Goal: Information Seeking & Learning: Check status

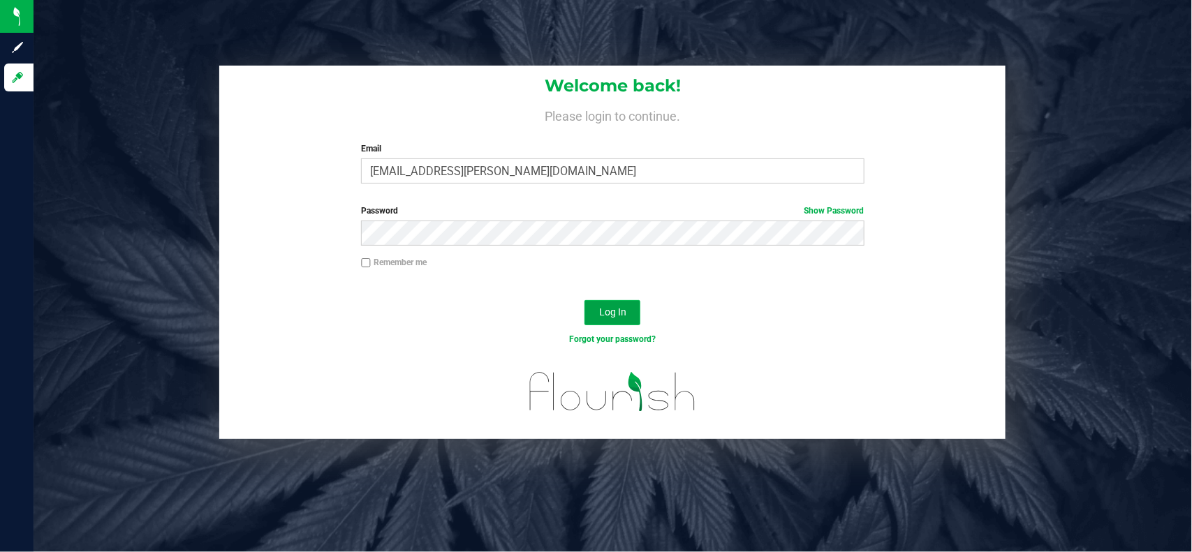
click at [624, 302] on button "Log In" at bounding box center [613, 312] width 56 height 25
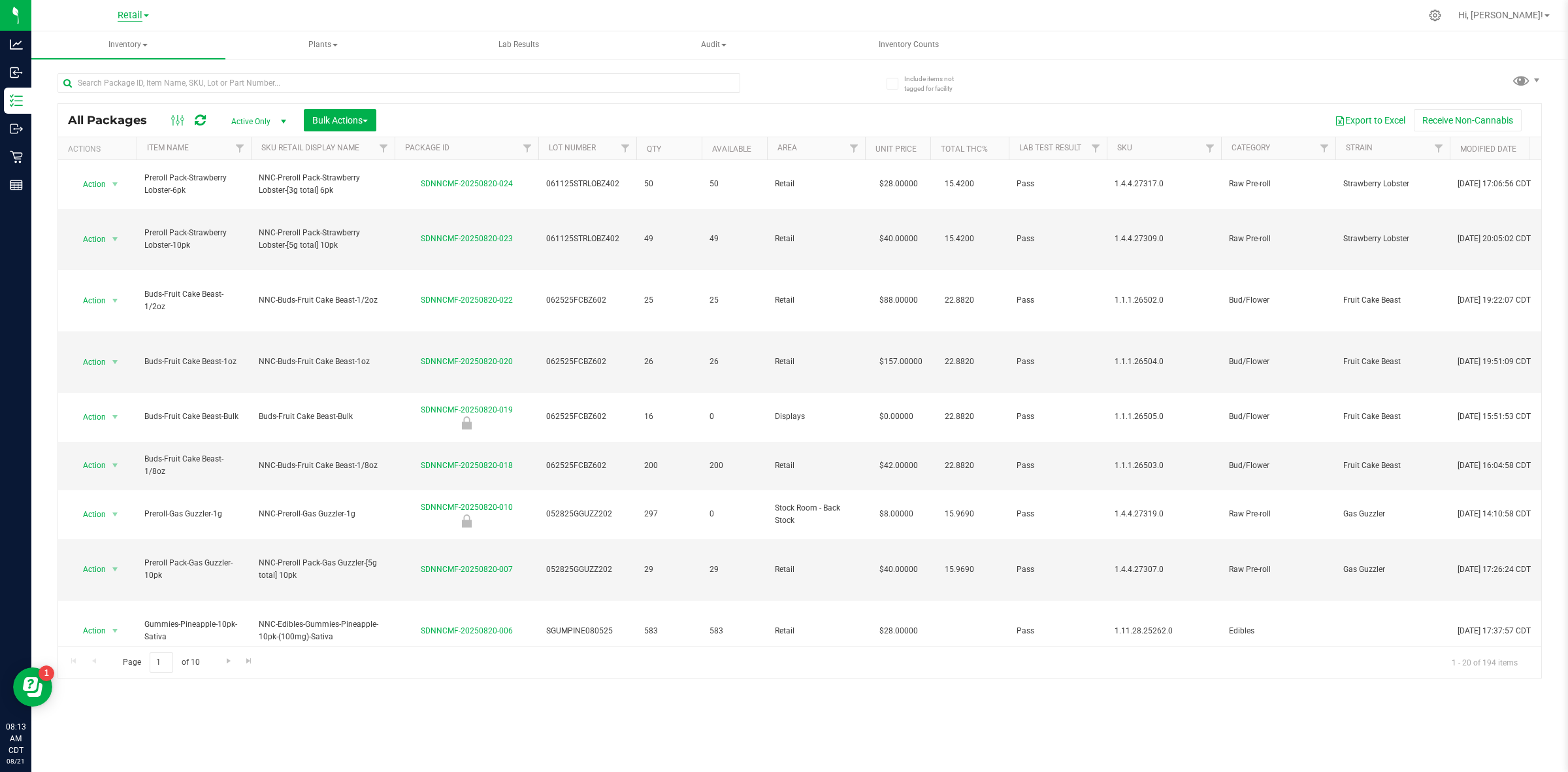
click at [124, 15] on span "Retail" at bounding box center [130, 15] width 25 height 12
click at [106, 57] on link "Manufacturing" at bounding box center [134, 64] width 191 height 18
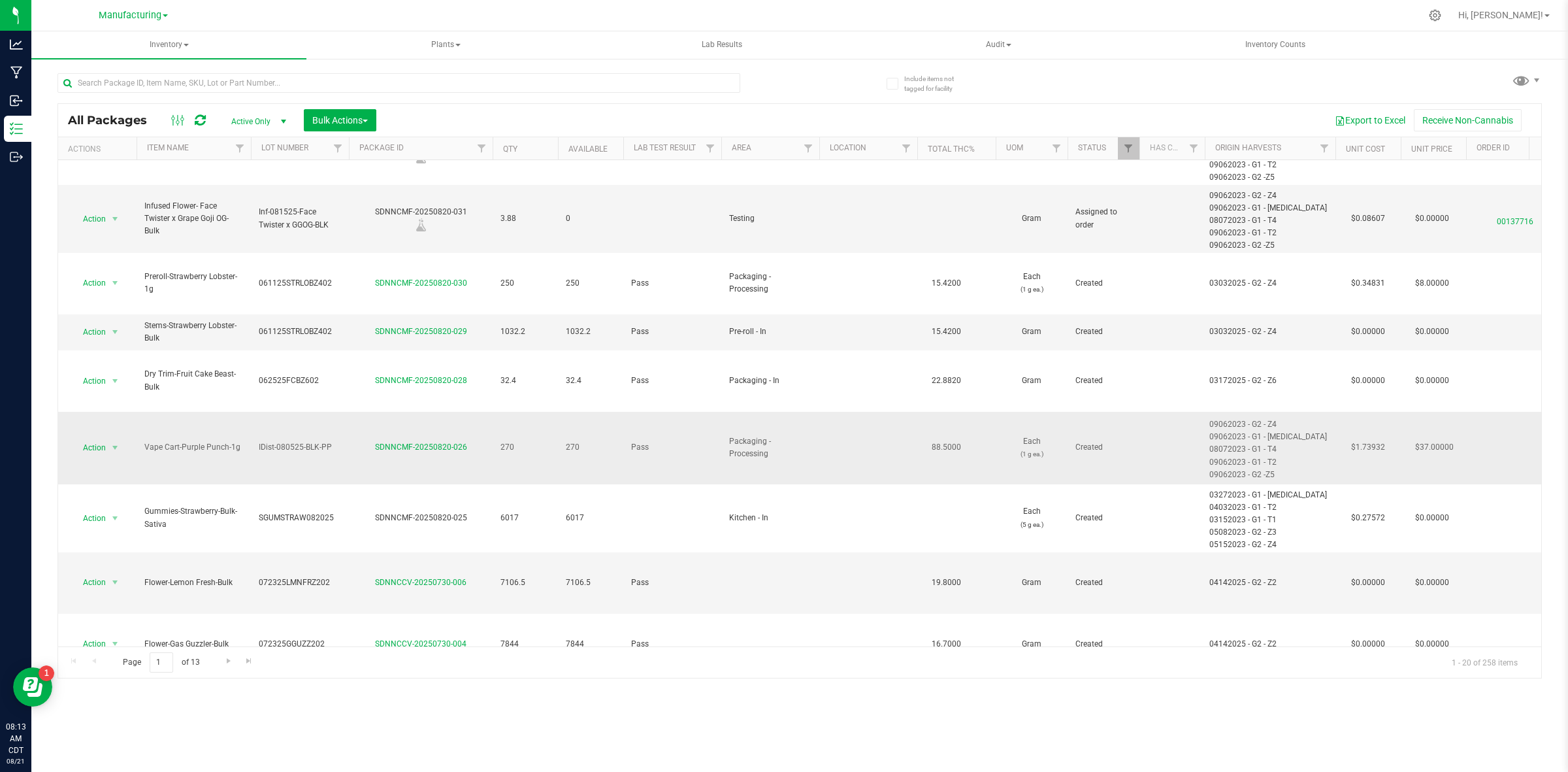
scroll to position [490, 0]
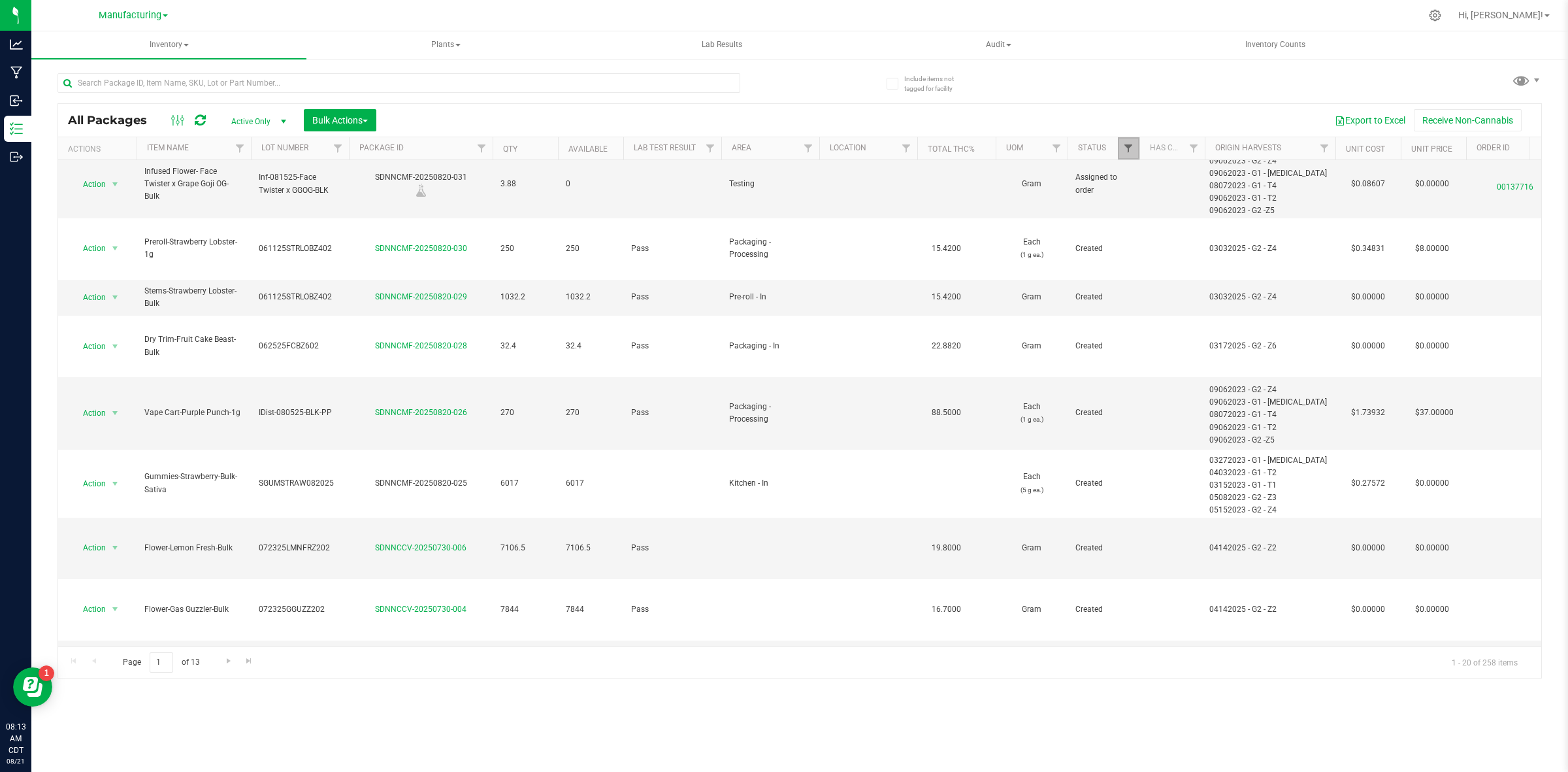
click at [1114, 151] on span "Filter" at bounding box center [1127, 148] width 10 height 10
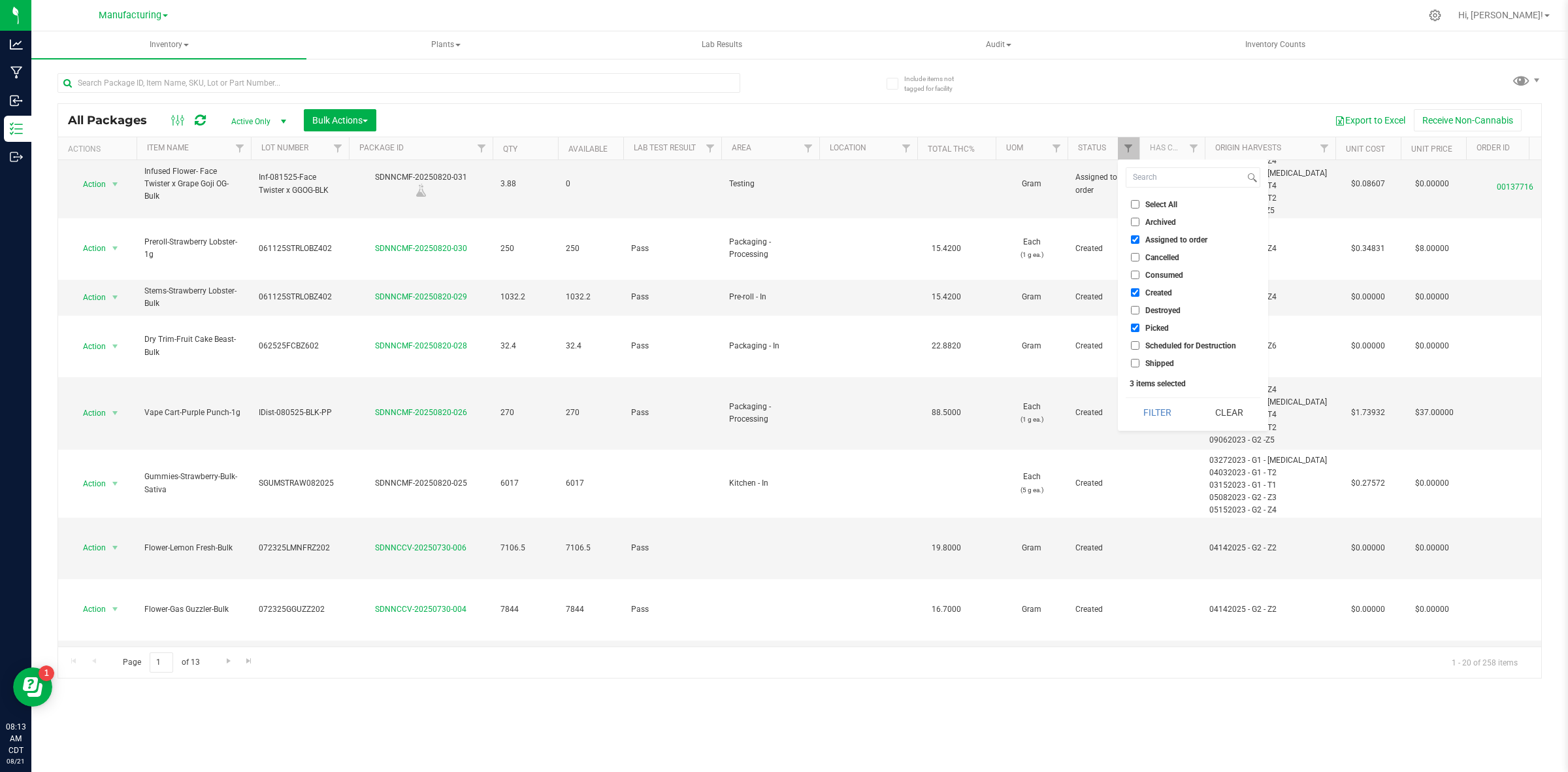
click at [1114, 293] on input "Created" at bounding box center [1135, 292] width 8 height 8
checkbox input "false"
click at [1114, 331] on input "Picked" at bounding box center [1135, 328] width 8 height 8
checkbox input "false"
click at [1114, 416] on button "Filter" at bounding box center [1156, 412] width 63 height 29
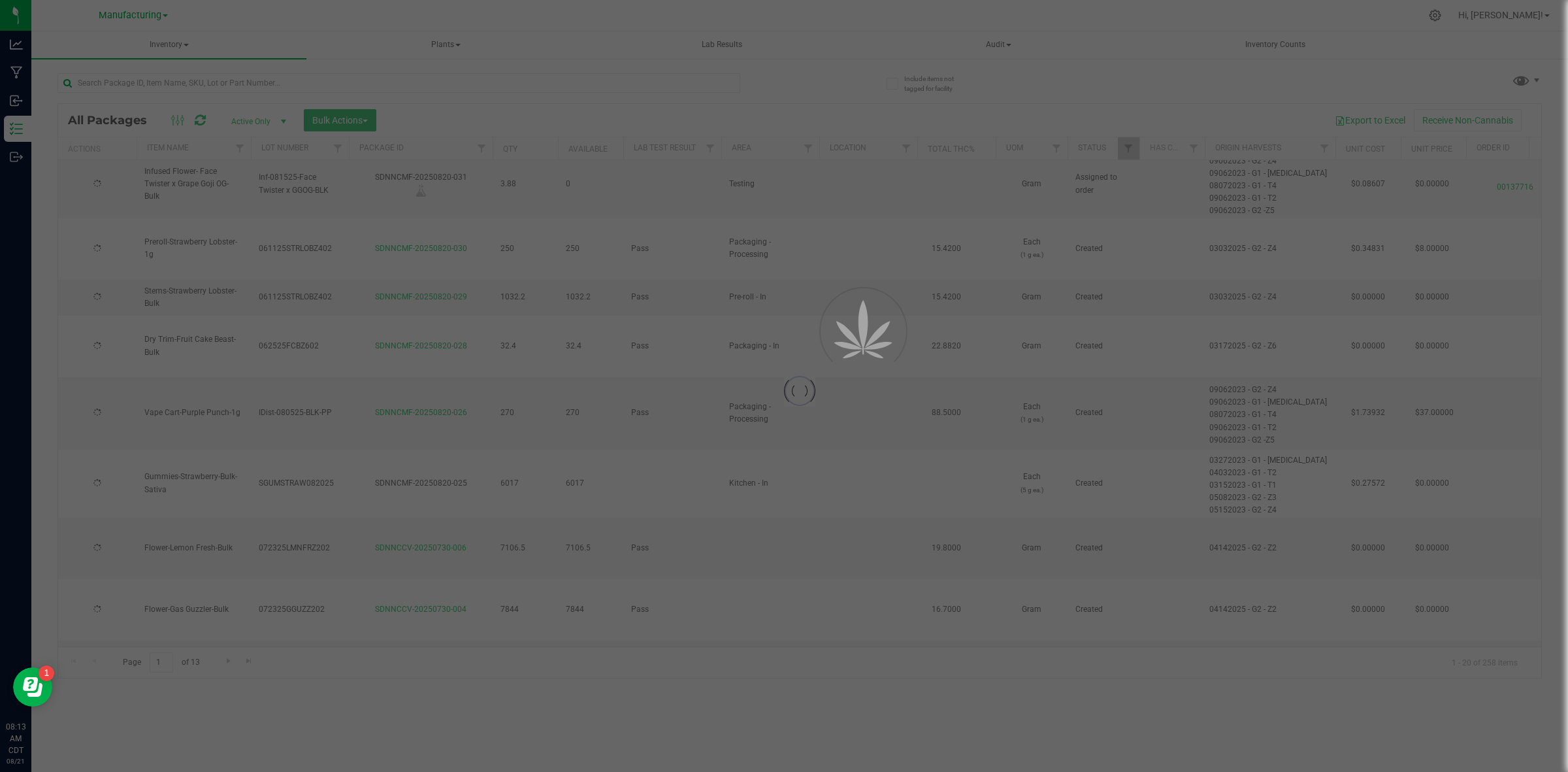
type input "[DATE]"
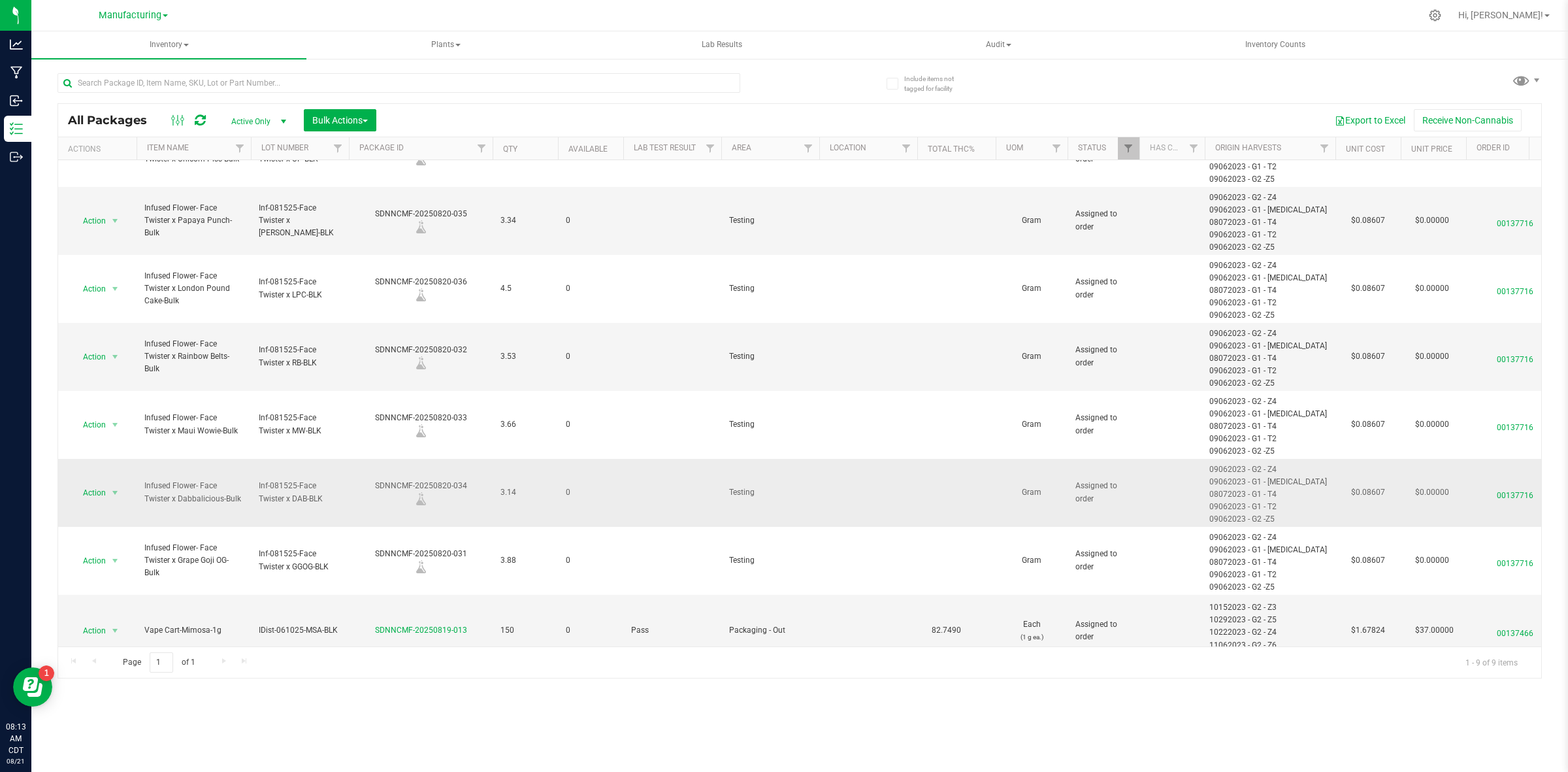
scroll to position [147, 0]
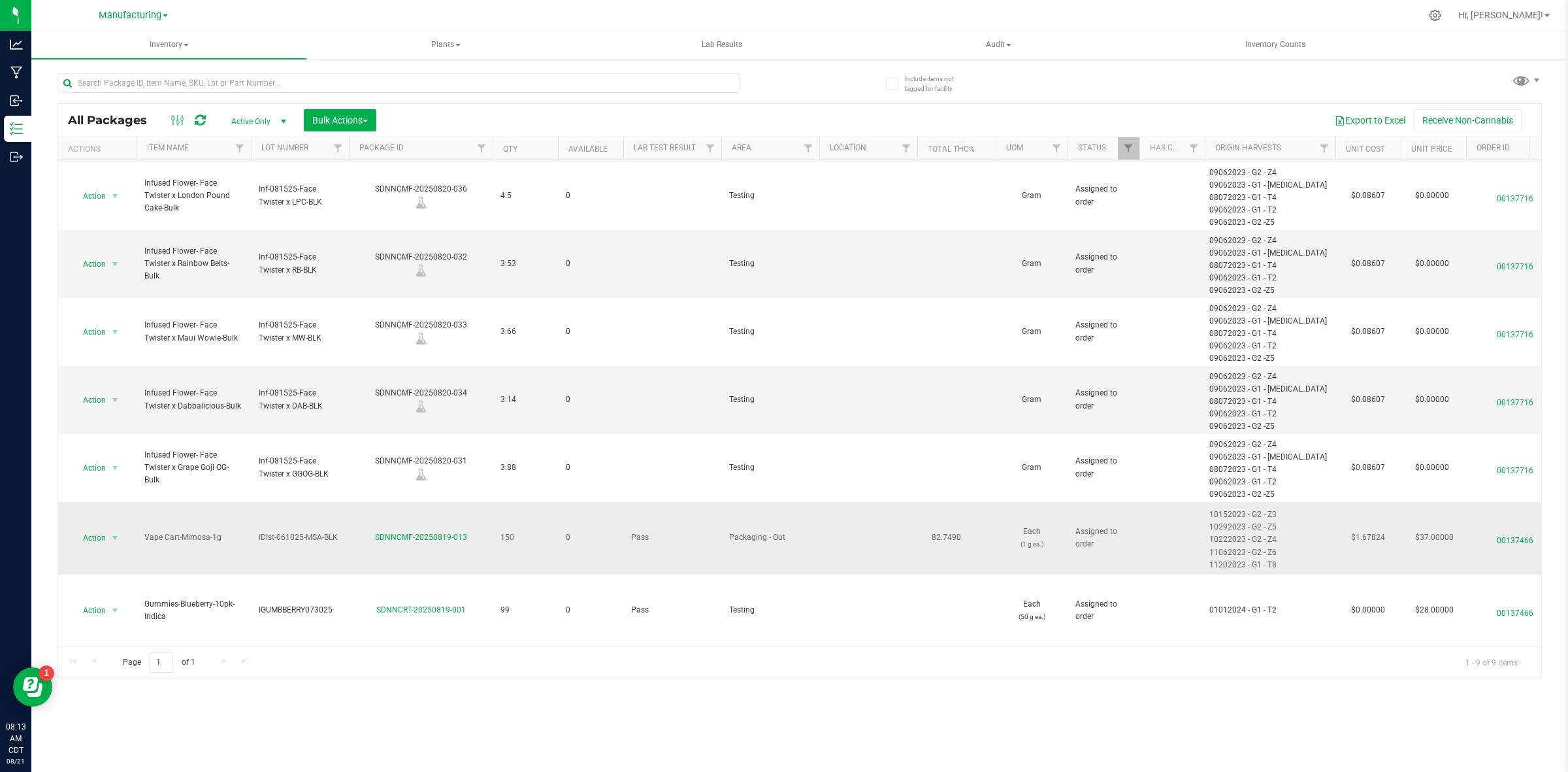
click at [333, 517] on span "IDist-061025-MSA-BLK" at bounding box center [300, 537] width 82 height 12
drag, startPoint x: 341, startPoint y: 528, endPoint x: 236, endPoint y: 530, distance: 105.0
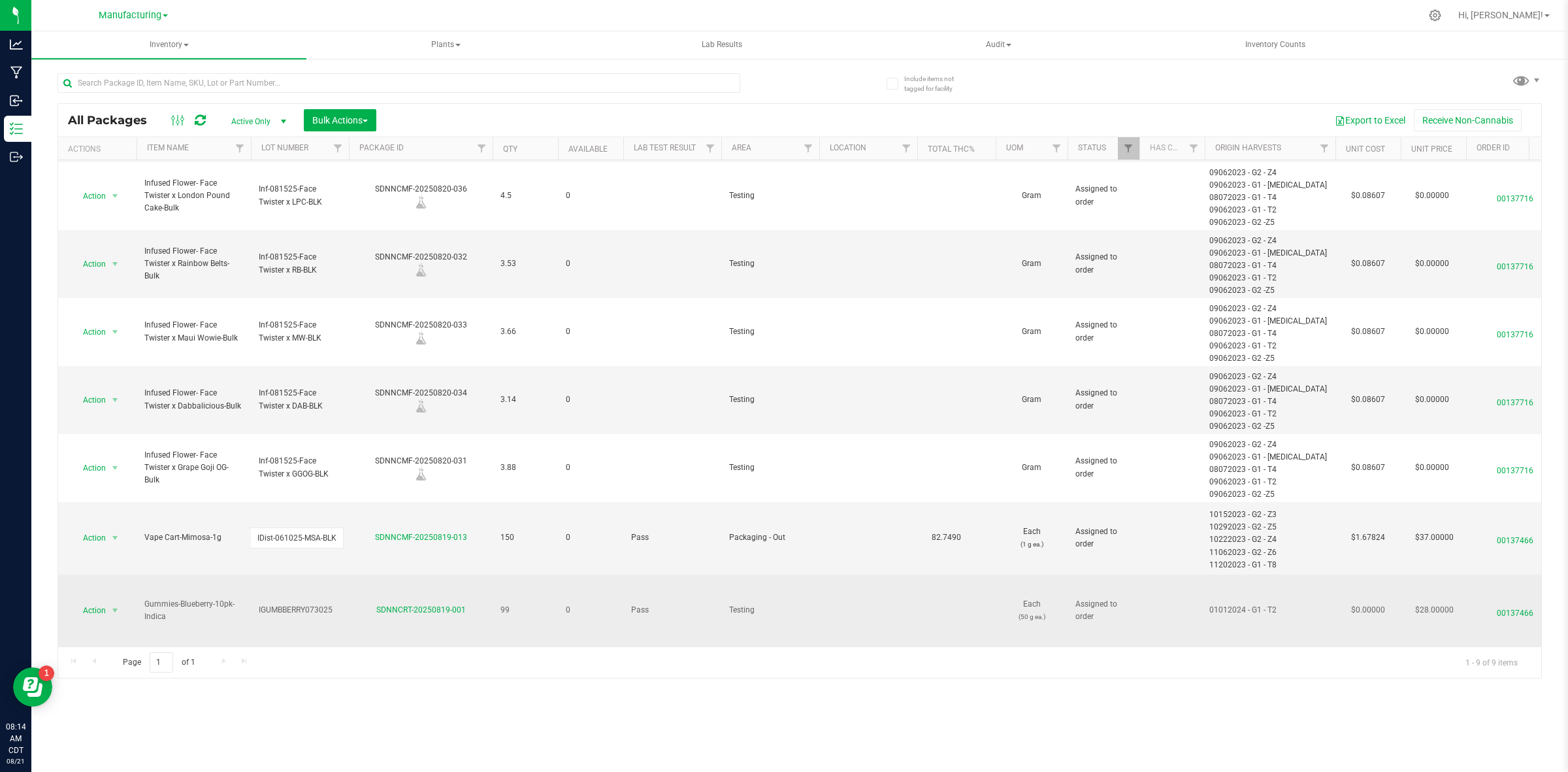
click at [267, 517] on span "IGUMBBERRY073025" at bounding box center [300, 609] width 82 height 12
drag, startPoint x: 333, startPoint y: 600, endPoint x: 223, endPoint y: 602, distance: 110.0
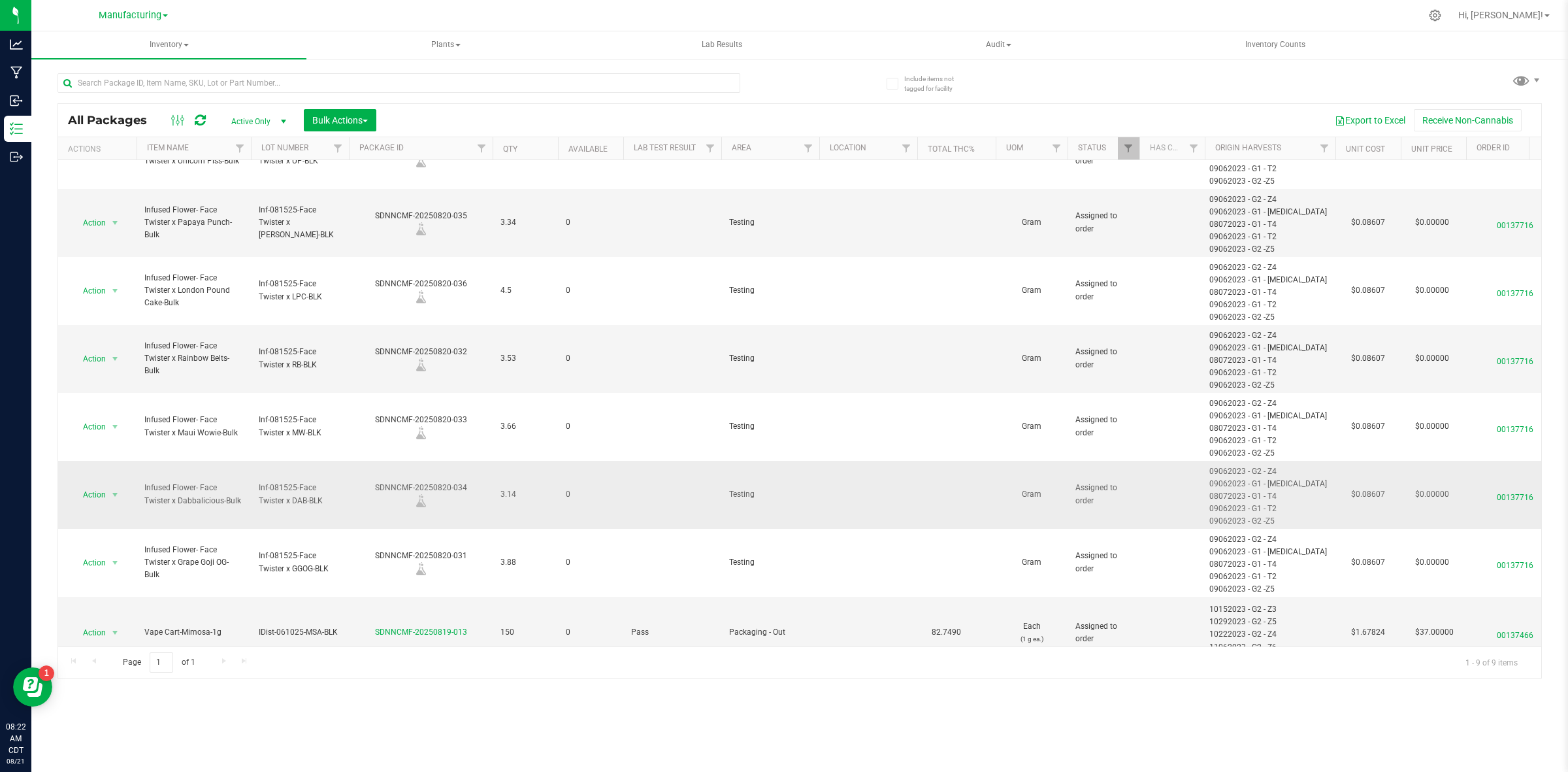
scroll to position [0, 0]
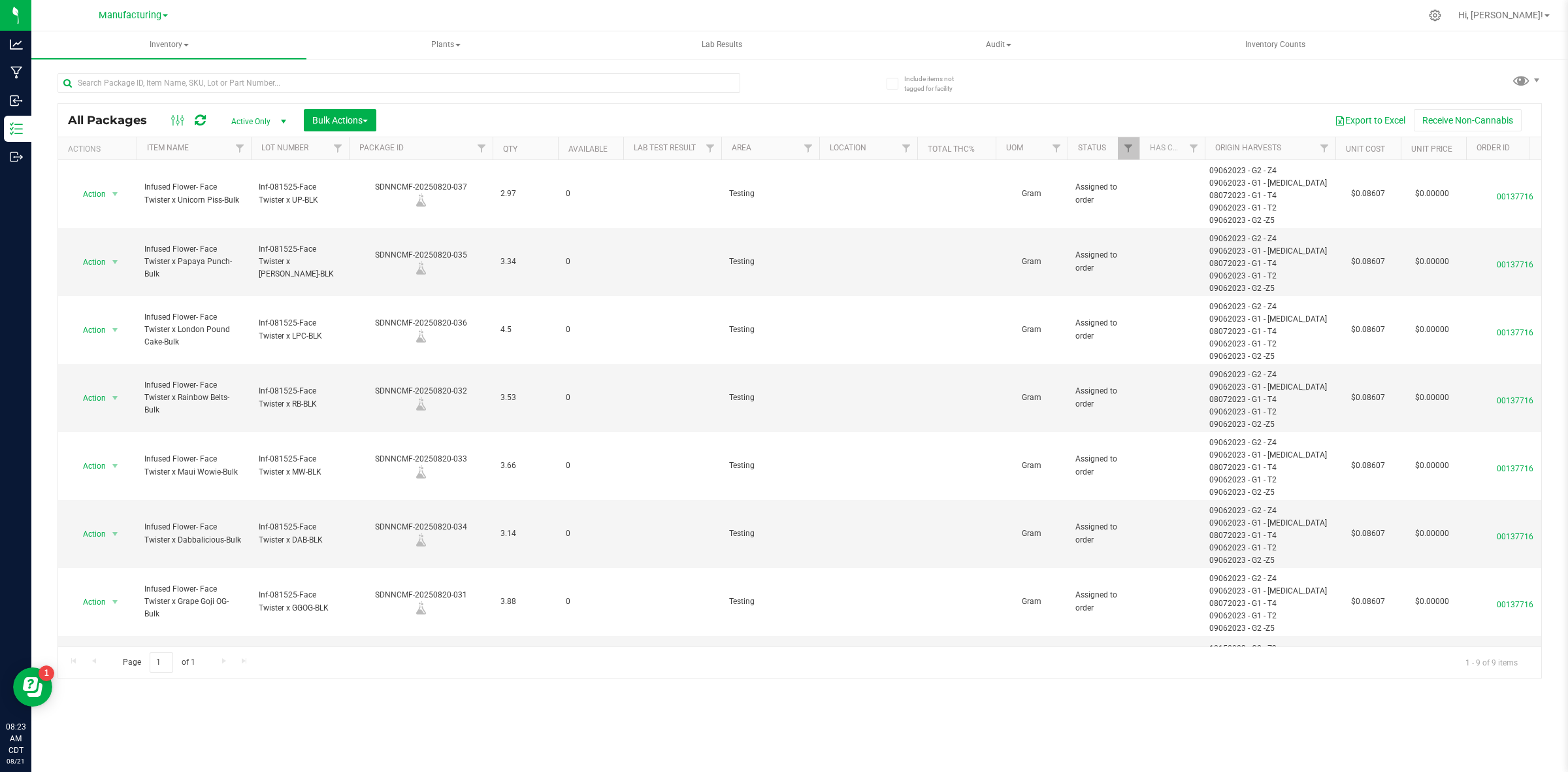
click at [240, 124] on span "Active Only" at bounding box center [255, 122] width 72 height 19
click at [249, 208] on li "All" at bounding box center [255, 201] width 70 height 20
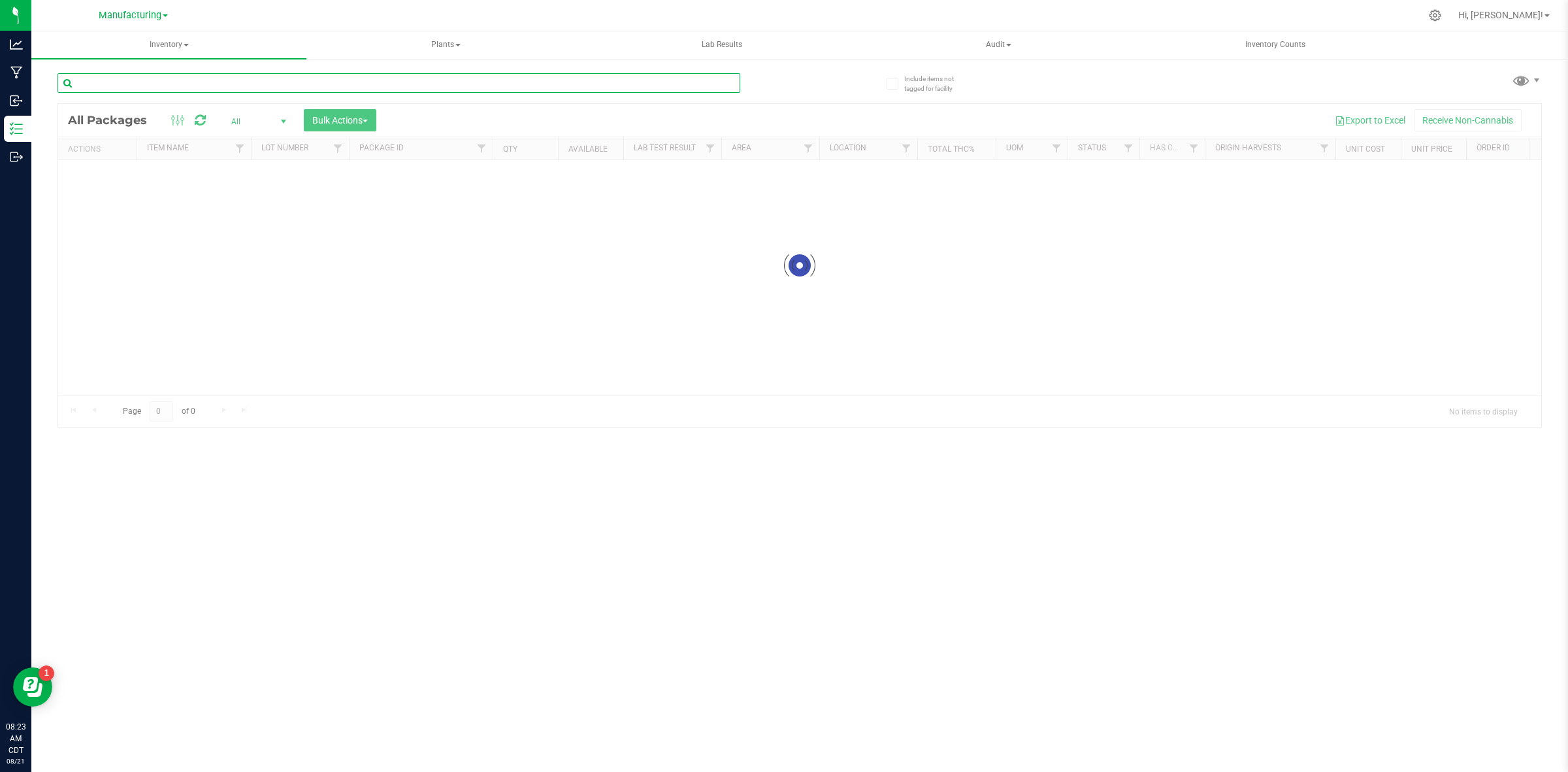
click at [226, 81] on input "text" at bounding box center [399, 82] width 683 height 20
paste input "083023BUFBRT101"
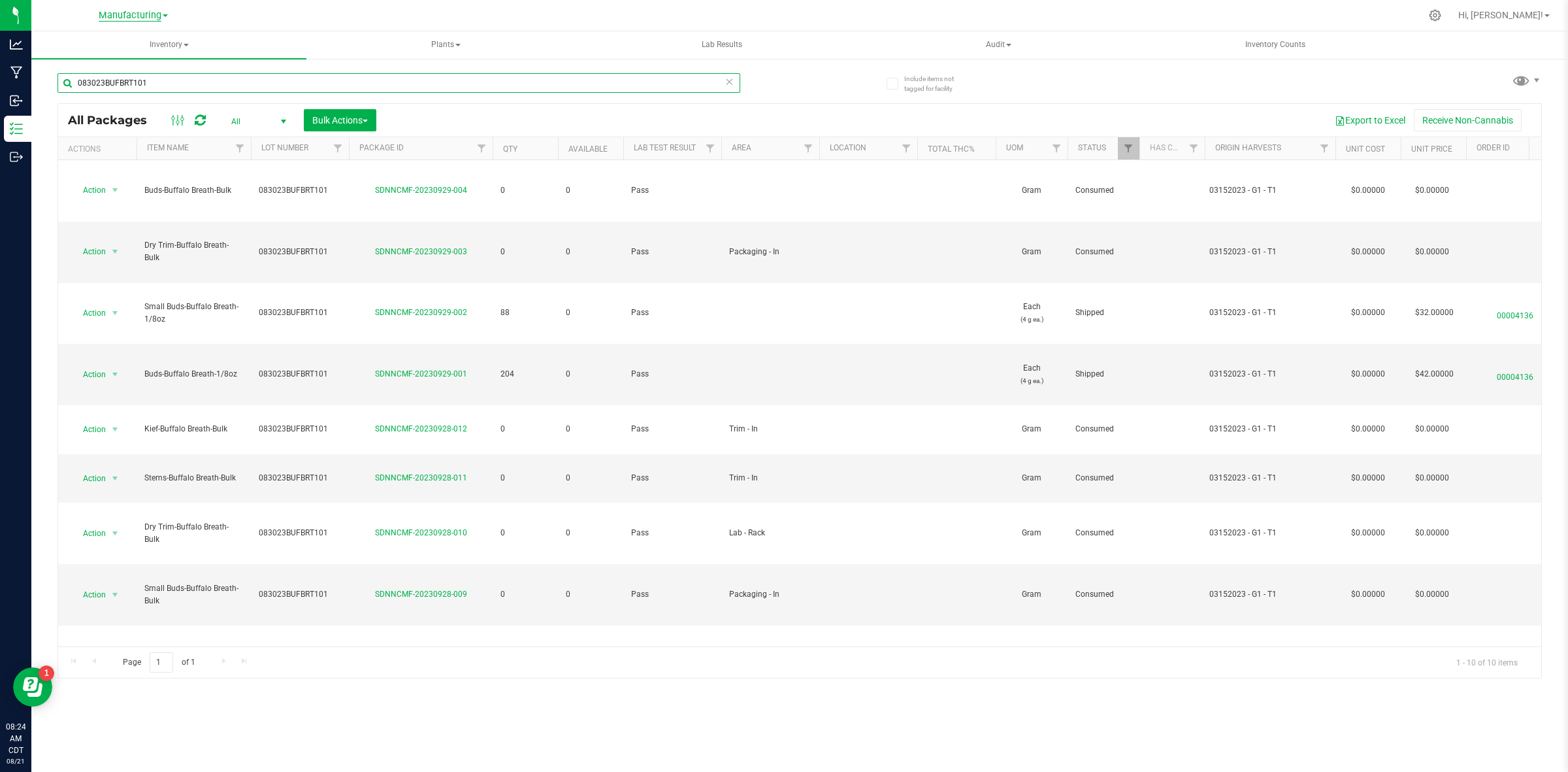
type input "083023BUFBRT101"
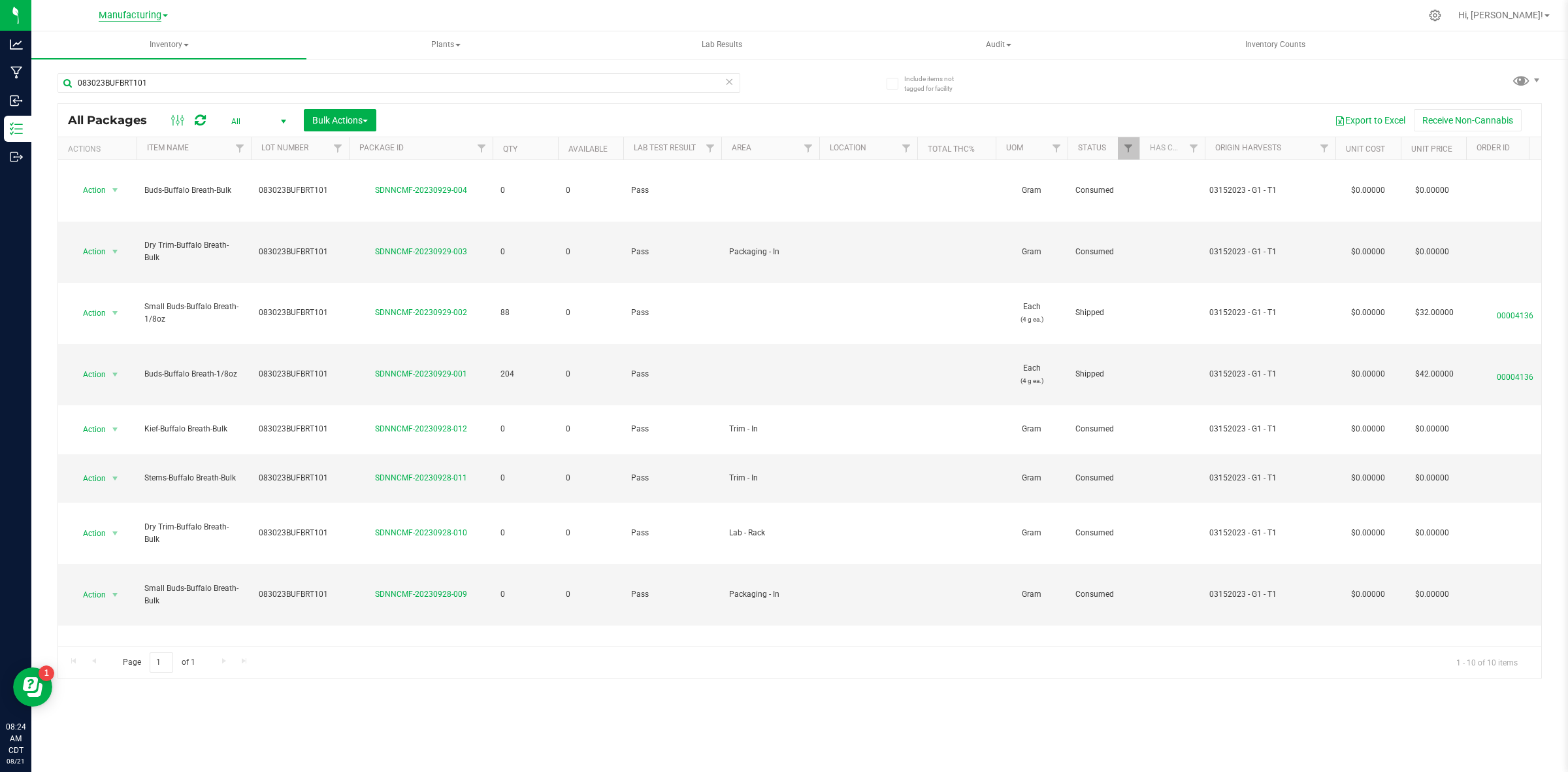
click at [147, 17] on span "Manufacturing" at bounding box center [129, 15] width 63 height 12
click at [132, 8] on link "Manufacturing" at bounding box center [133, 14] width 69 height 12
click at [187, 47] on span "Inventory" at bounding box center [169, 45] width 275 height 27
click at [151, 102] on li "Waste log" at bounding box center [169, 109] width 275 height 16
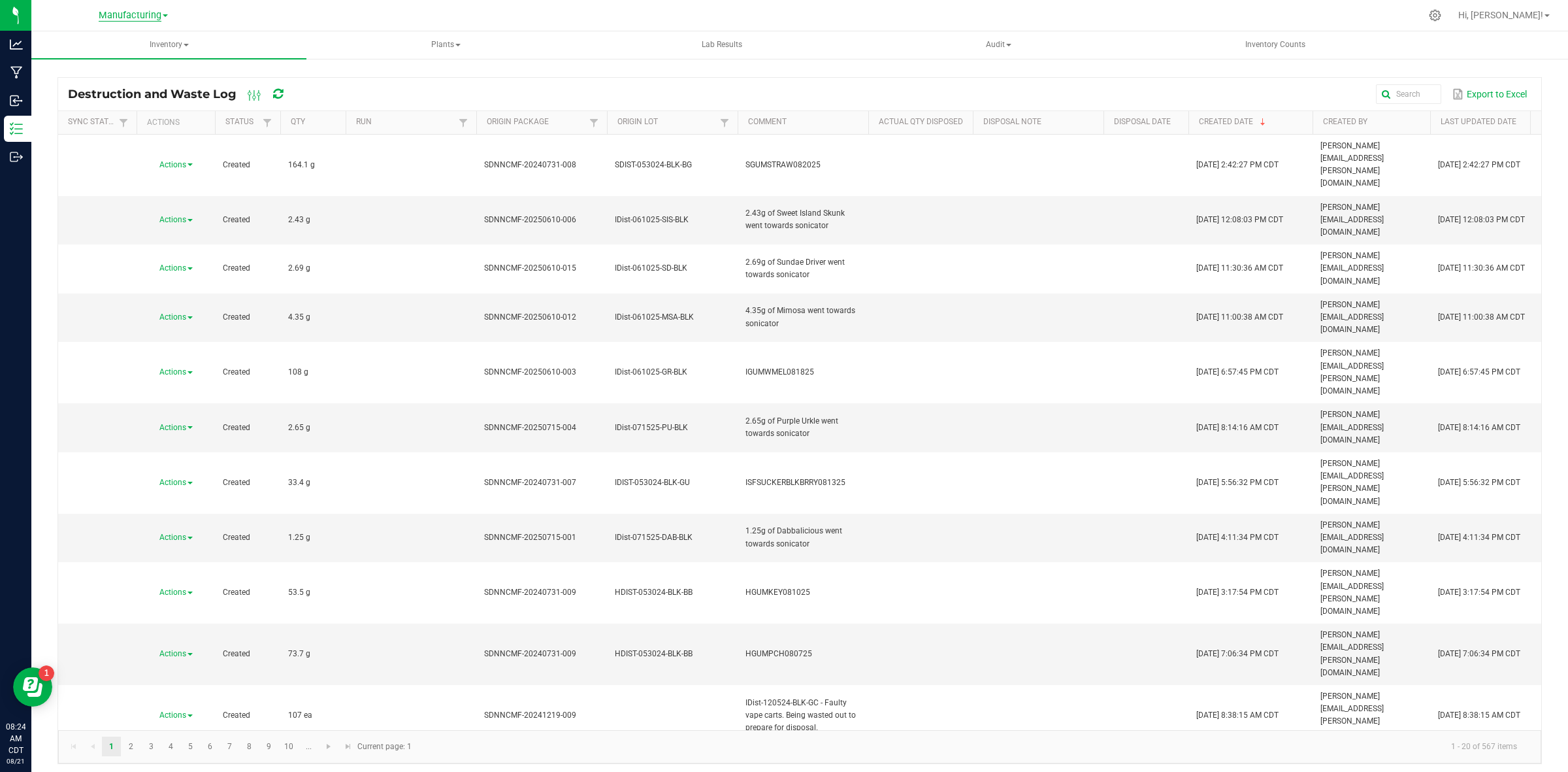
click at [133, 10] on span "Manufacturing" at bounding box center [129, 15] width 63 height 12
click at [105, 77] on link "Retail" at bounding box center [134, 80] width 191 height 18
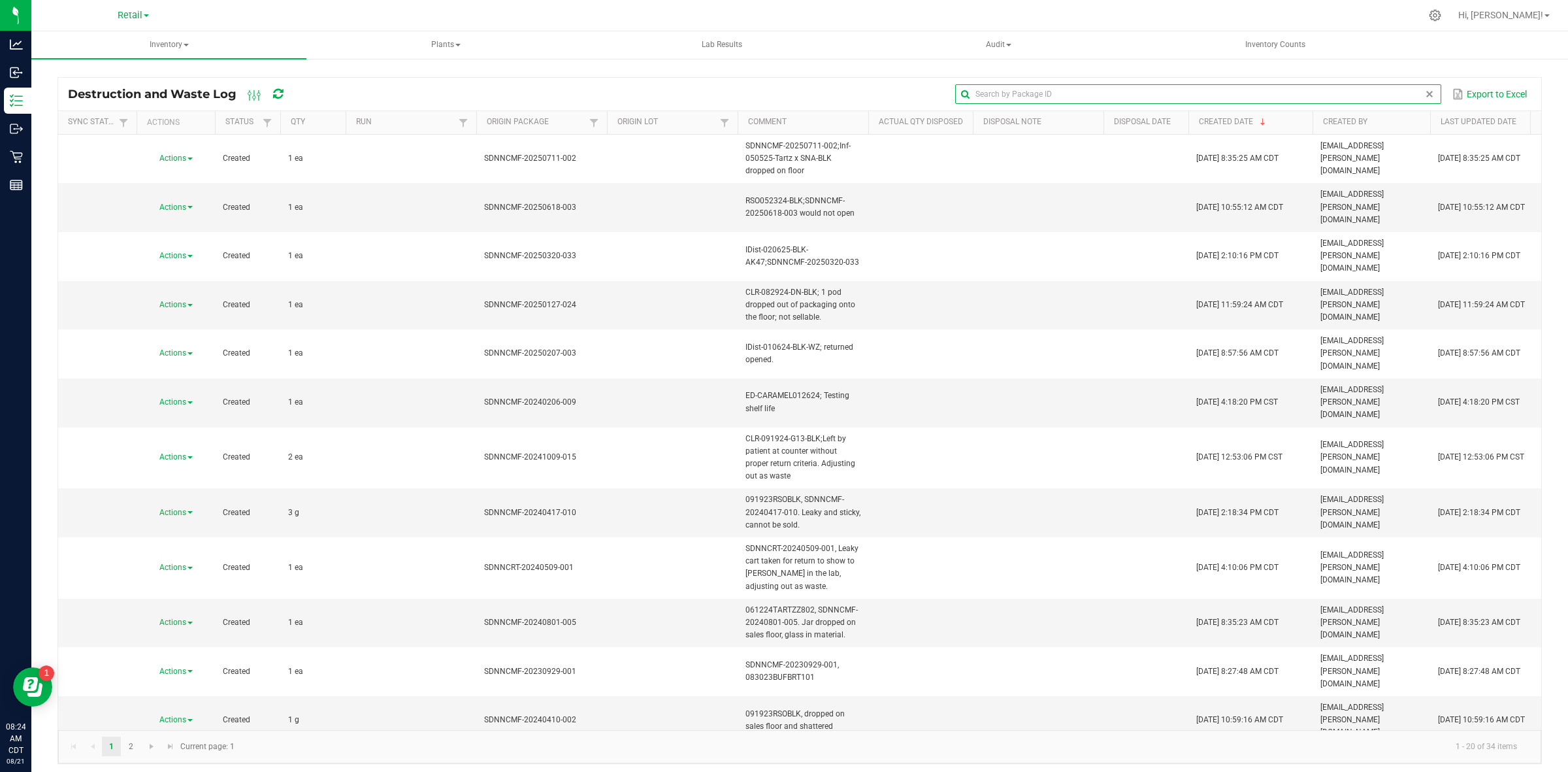
click at [1114, 96] on input "text" at bounding box center [1198, 94] width 486 height 20
click at [587, 120] on link at bounding box center [593, 122] width 16 height 16
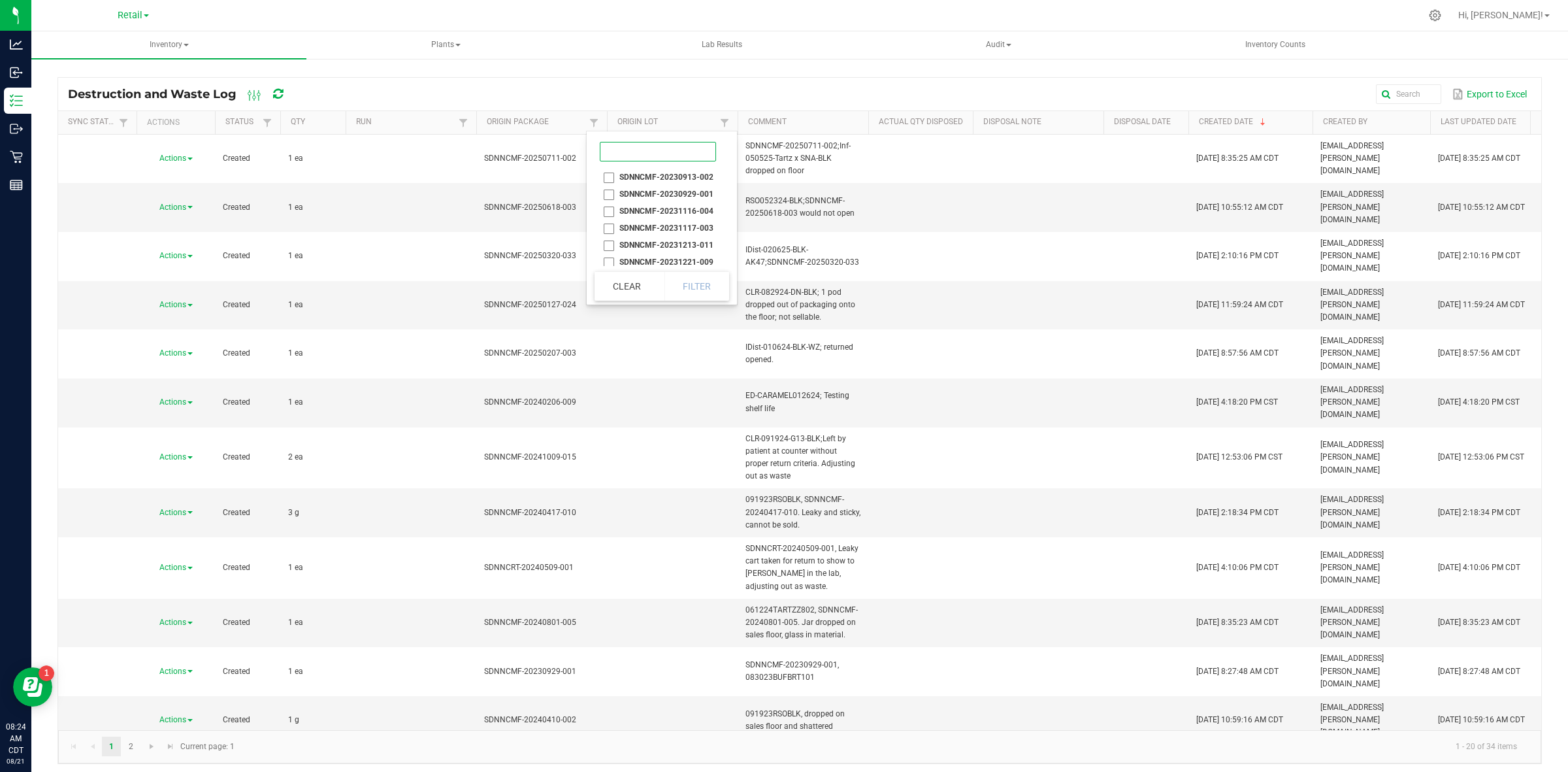
click at [621, 148] on input at bounding box center [658, 152] width 116 height 20
type input "SDNNCMF-20230929-001"
click at [605, 177] on li "SDNNCMF-20230929-001" at bounding box center [657, 177] width 126 height 17
checkbox input "true"
click at [694, 207] on button "Filter" at bounding box center [697, 206] width 65 height 29
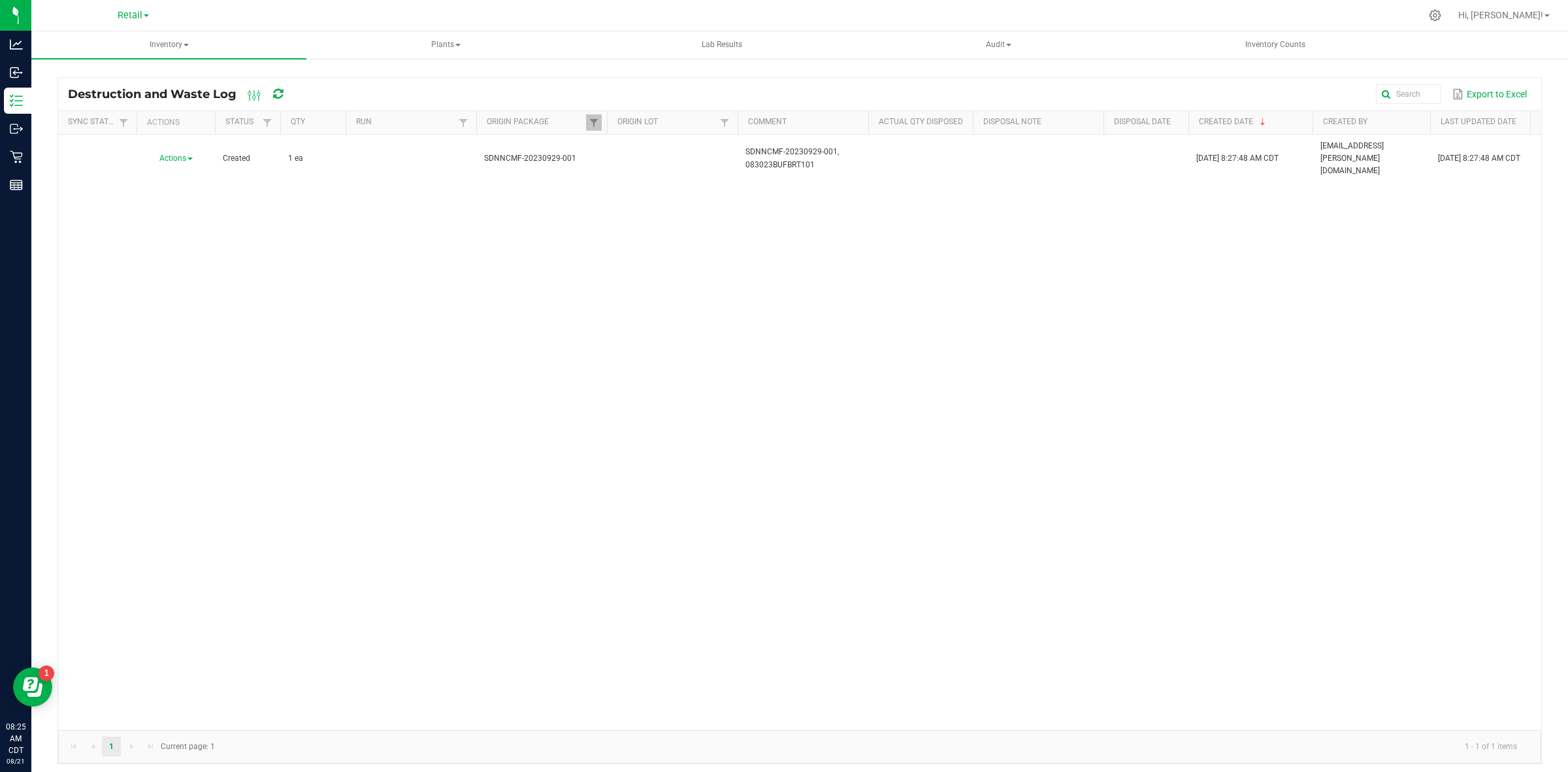
scroll to position [0, 142]
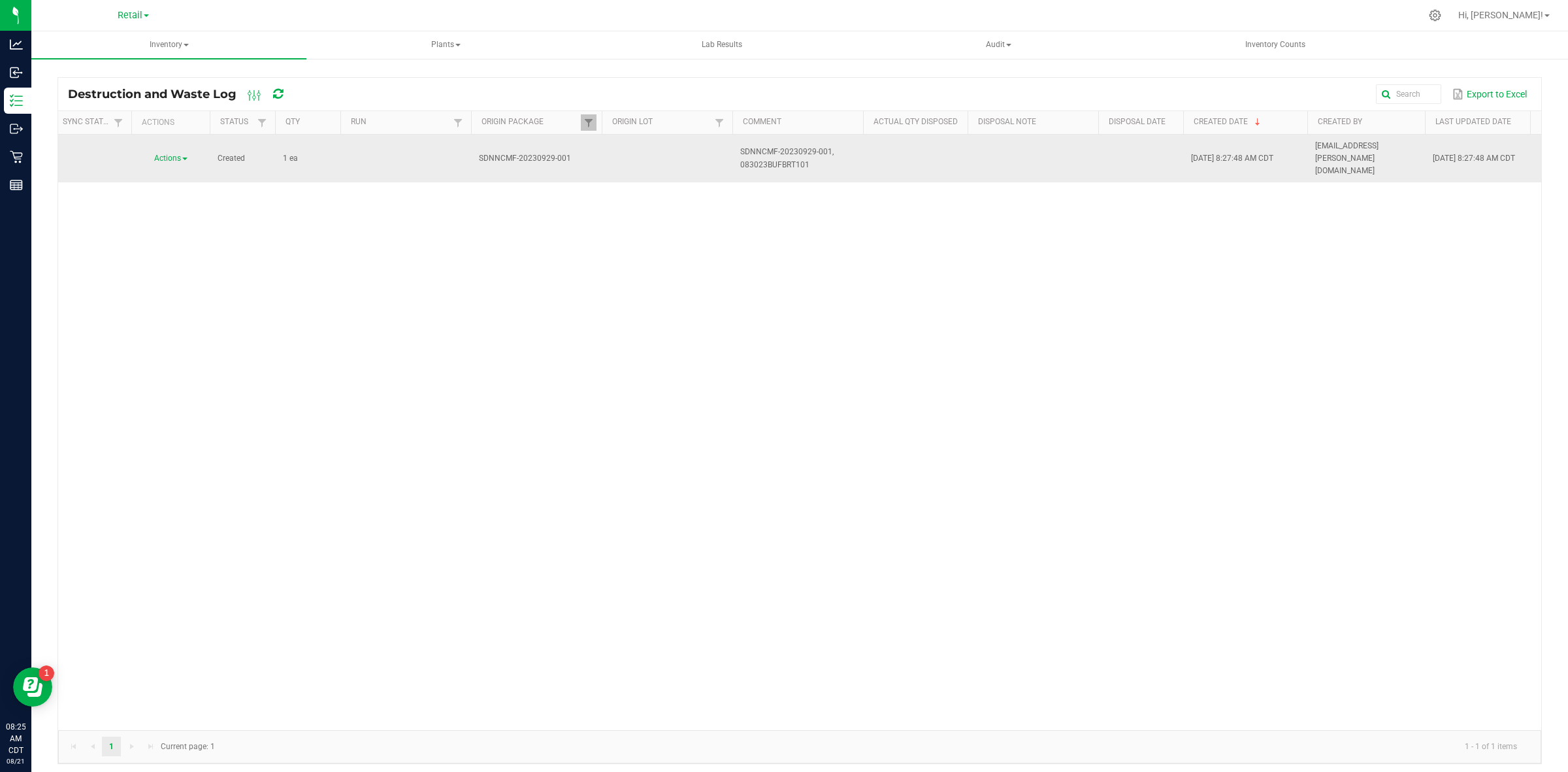
click at [177, 155] on span "Actions" at bounding box center [167, 158] width 27 height 9
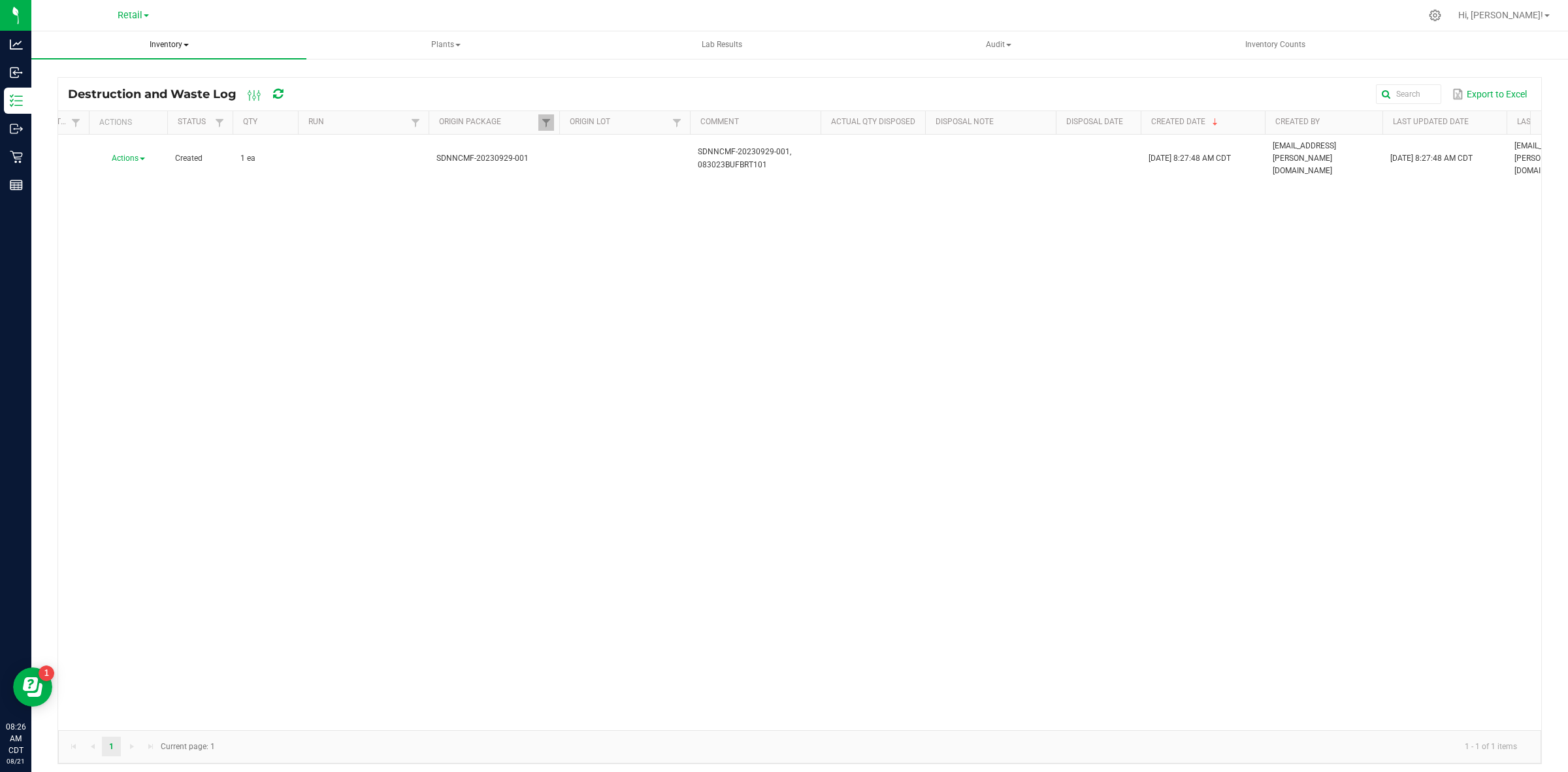
click at [167, 41] on span "Inventory" at bounding box center [169, 45] width 275 height 27
click at [149, 89] on li "All inventory" at bounding box center [169, 94] width 275 height 16
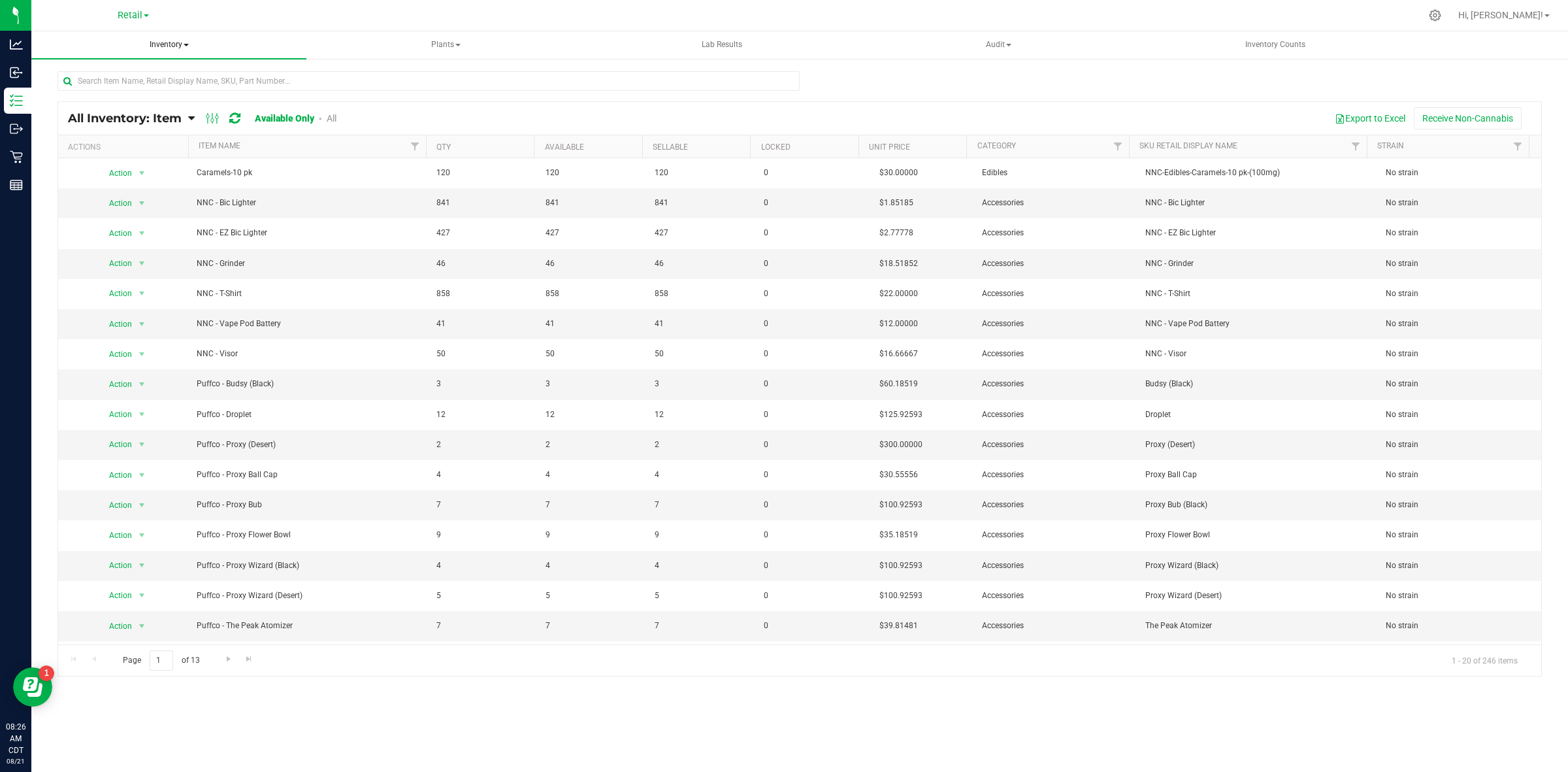
click at [161, 49] on span "Inventory" at bounding box center [169, 45] width 275 height 27
click at [138, 75] on li "All packages" at bounding box center [169, 78] width 275 height 16
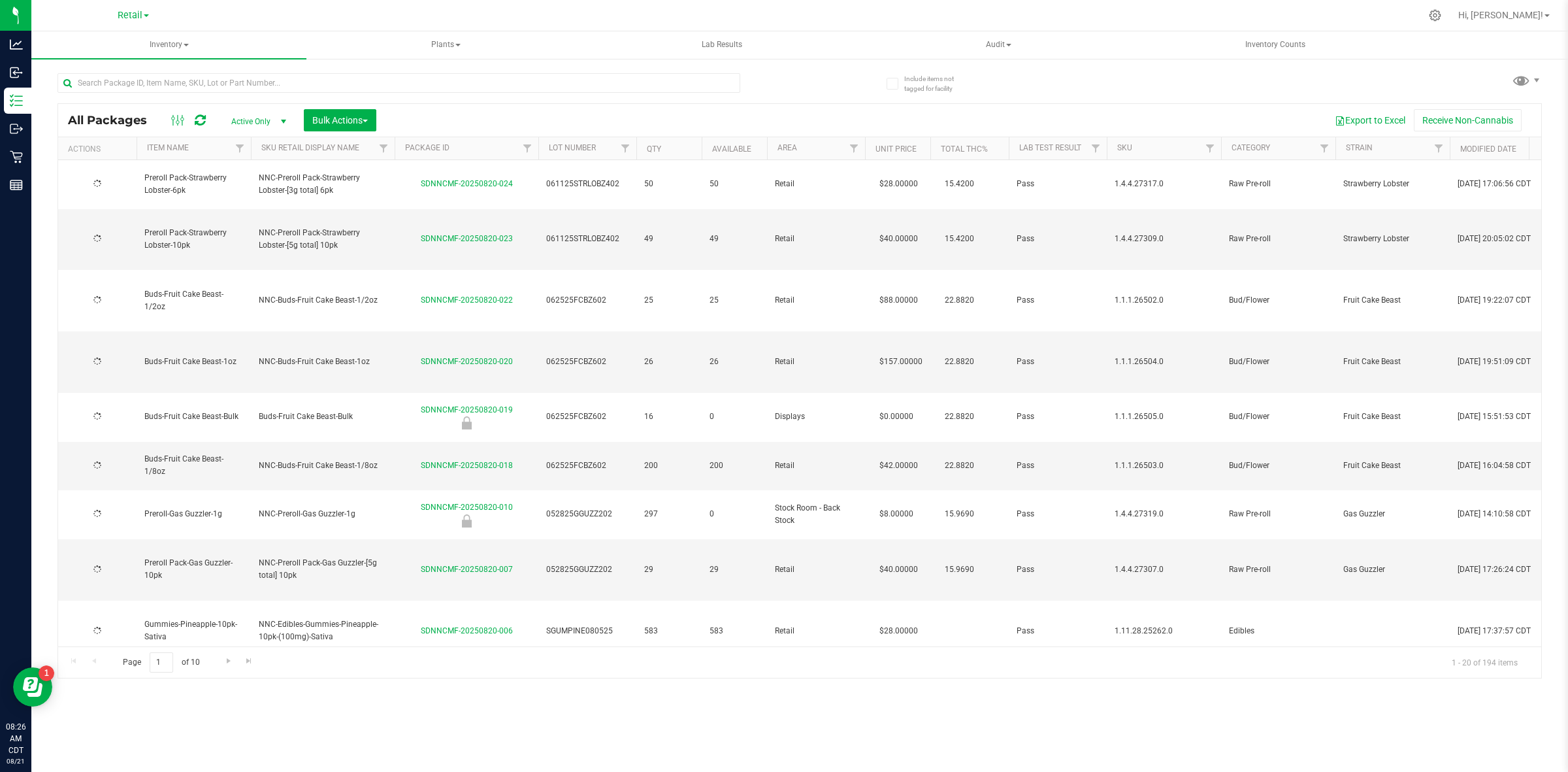
click at [260, 118] on span "Active Only" at bounding box center [255, 122] width 72 height 19
click at [252, 206] on li "All" at bounding box center [255, 201] width 70 height 20
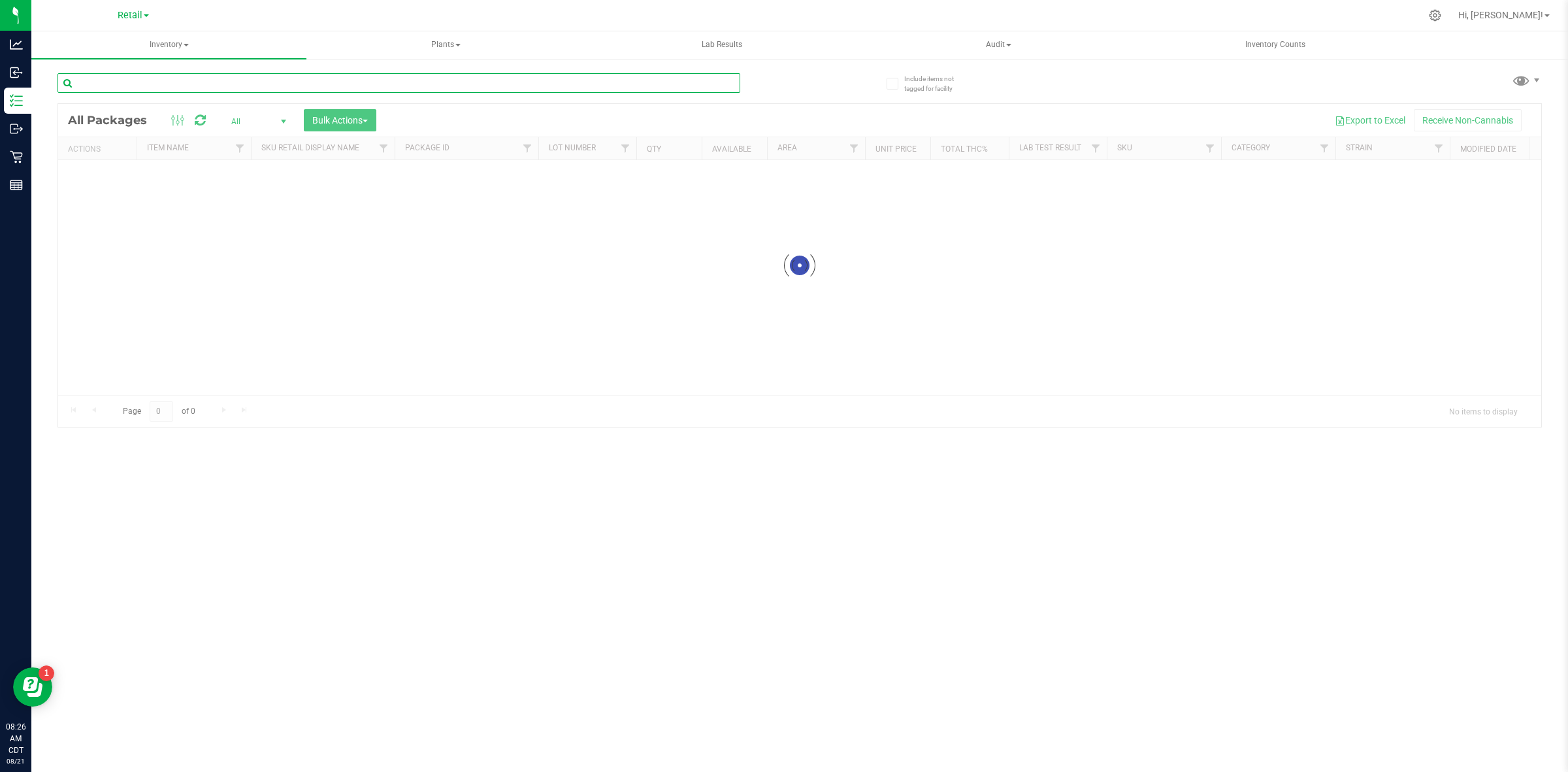
click at [246, 89] on input "text" at bounding box center [399, 82] width 683 height 20
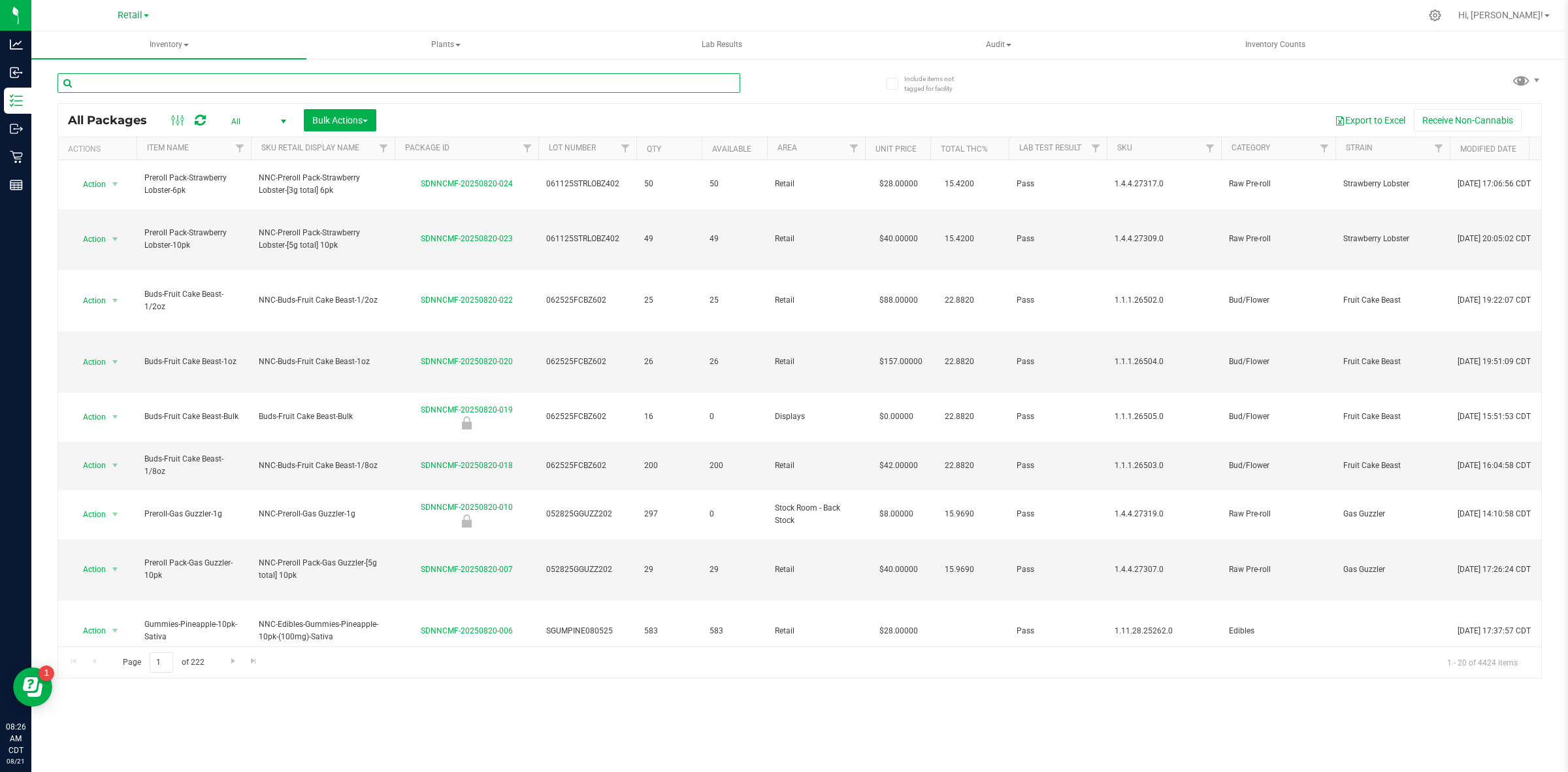
paste input "083023BUFBRT101"
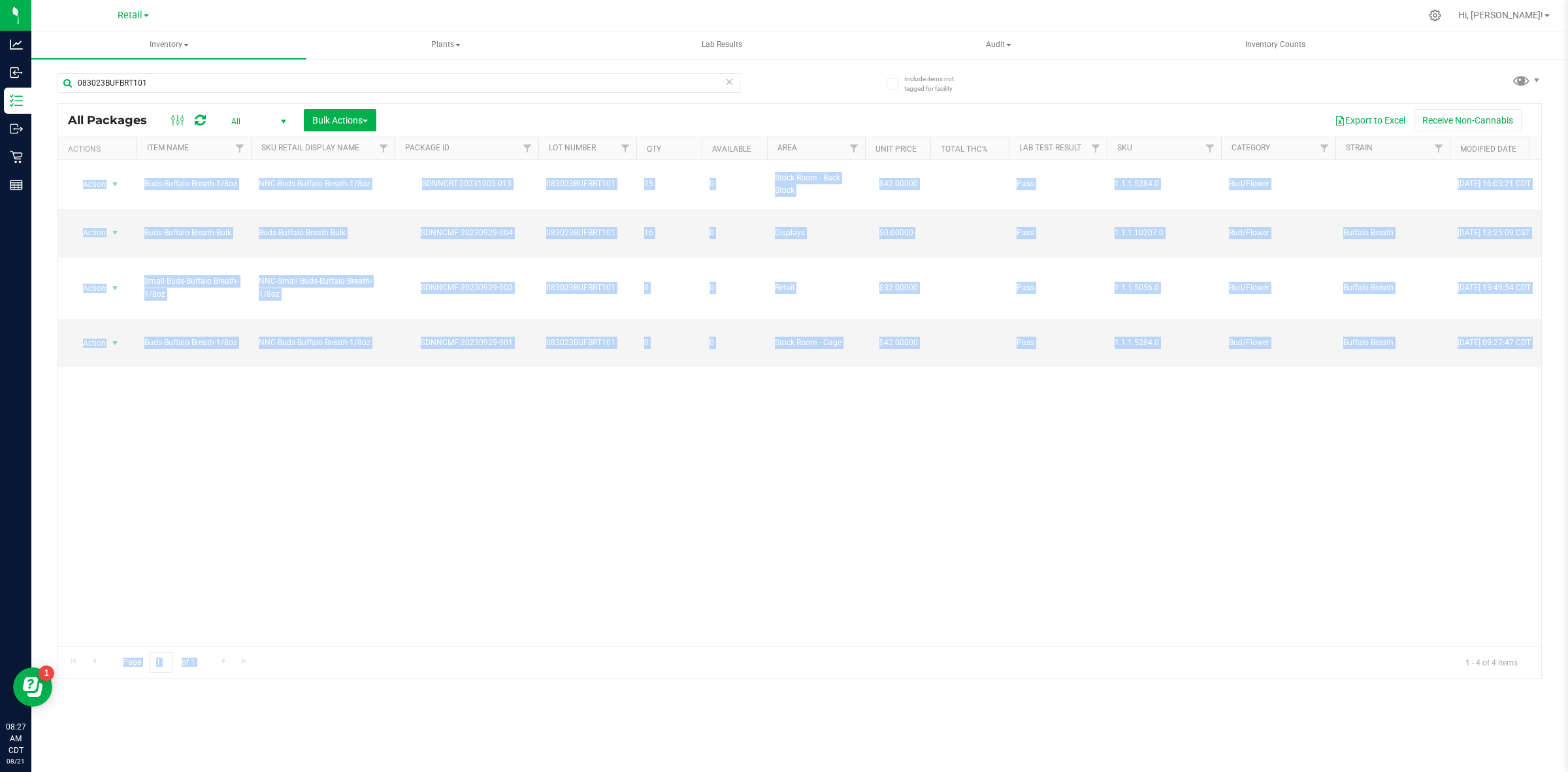
drag, startPoint x: 1103, startPoint y: 633, endPoint x: 1154, endPoint y: 652, distance: 54.4
click at [1114, 517] on div "All Packages All Active Only Lab Samples Locked All Bulk Actions Add to manufac…" at bounding box center [799, 390] width 1485 height 575
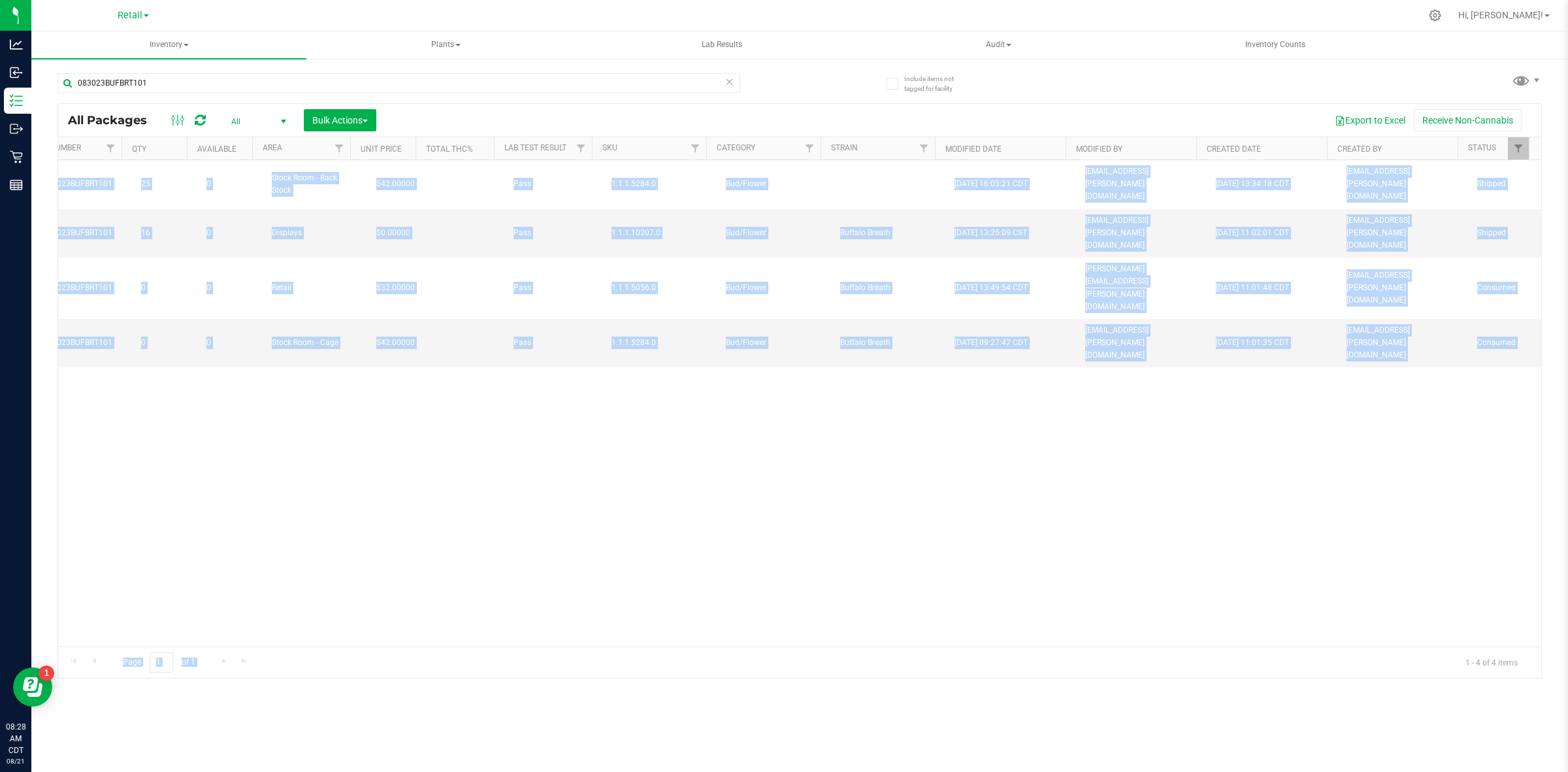
click at [263, 70] on div "083023BUFBRT101" at bounding box center [428, 82] width 742 height 42
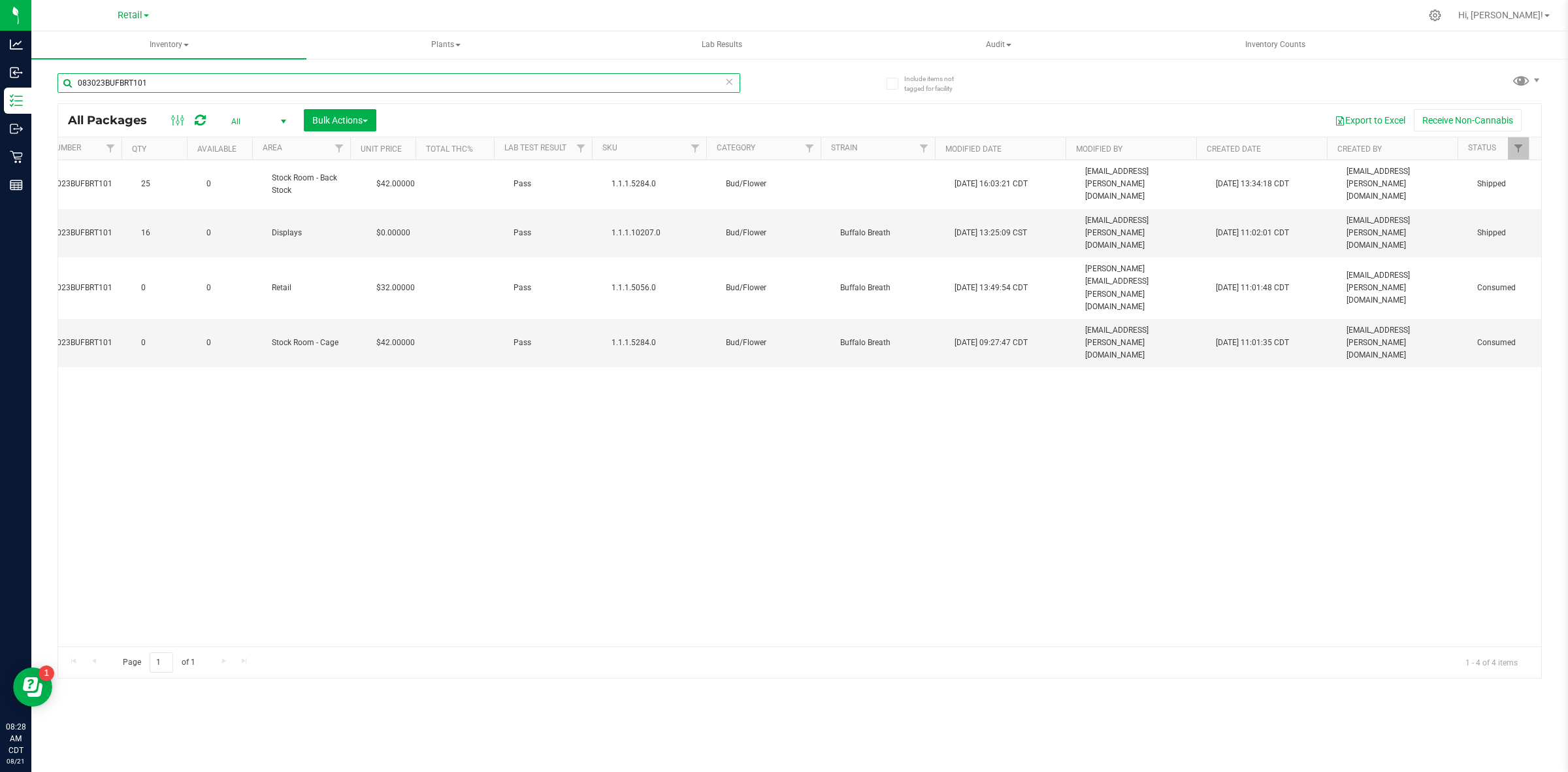
click at [223, 88] on input "083023BUFBRT101" at bounding box center [399, 82] width 683 height 20
drag, startPoint x: 215, startPoint y: 88, endPoint x: 86, endPoint y: 88, distance: 129.0
click at [86, 88] on input "083023BUFBRT101" at bounding box center [399, 82] width 683 height 20
paste input "SDNNCMF-20250618-003"
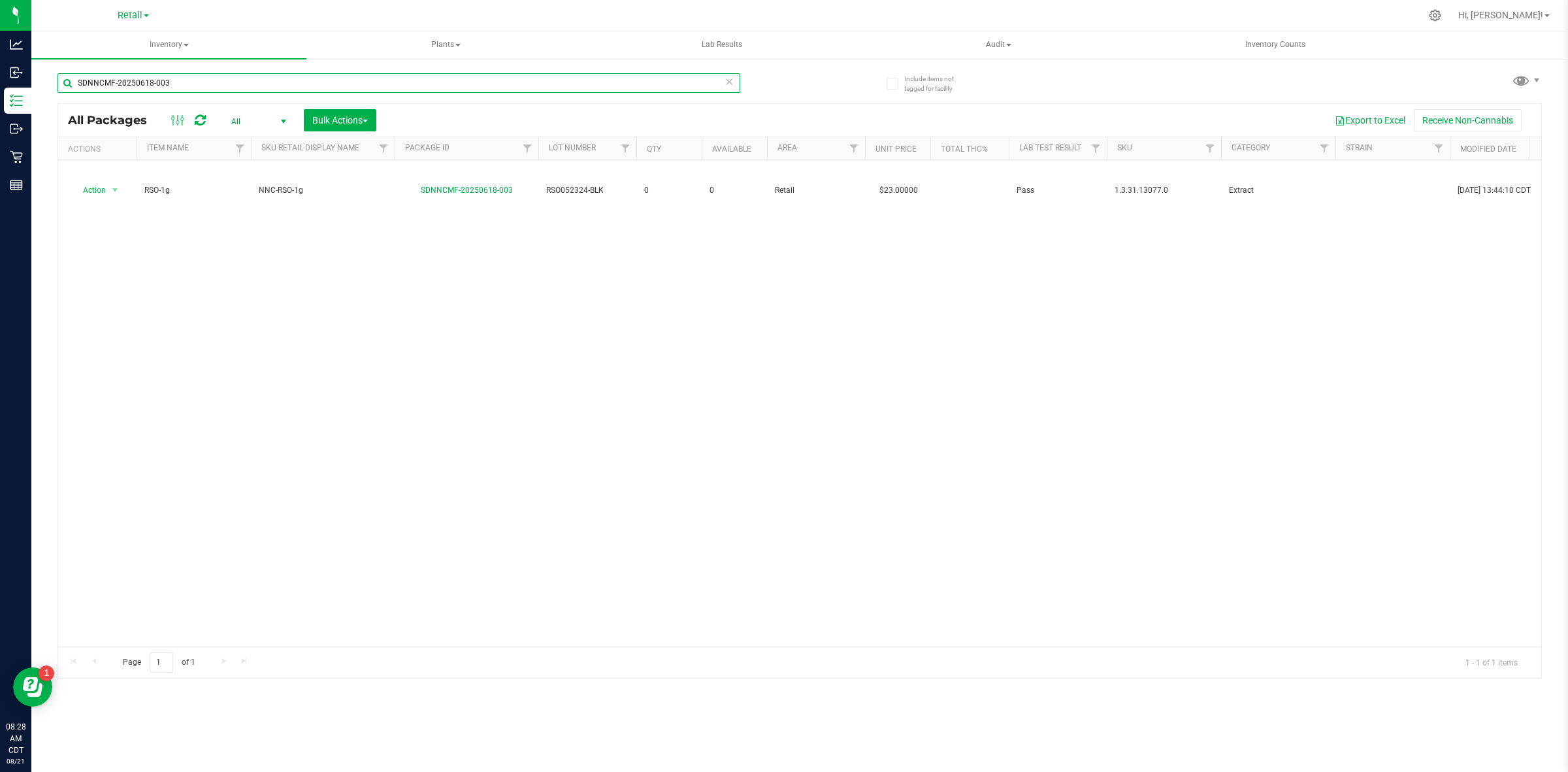
drag, startPoint x: 232, startPoint y: 85, endPoint x: 61, endPoint y: 82, distance: 171.0
click at [61, 82] on input "SDNNCMF-20250618-003" at bounding box center [399, 82] width 683 height 20
paste input "711-002"
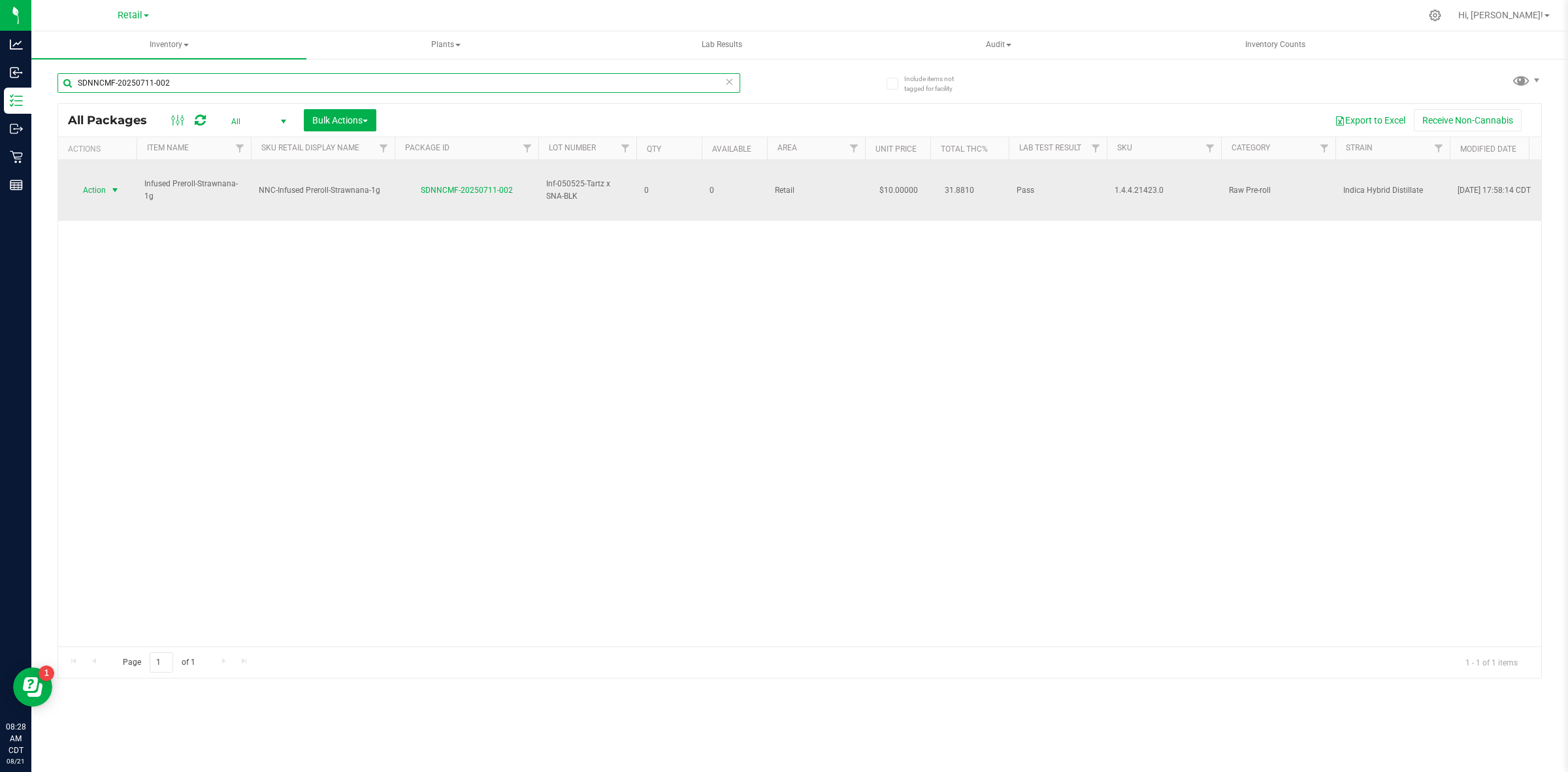
type input "SDNNCMF-20250711-002"
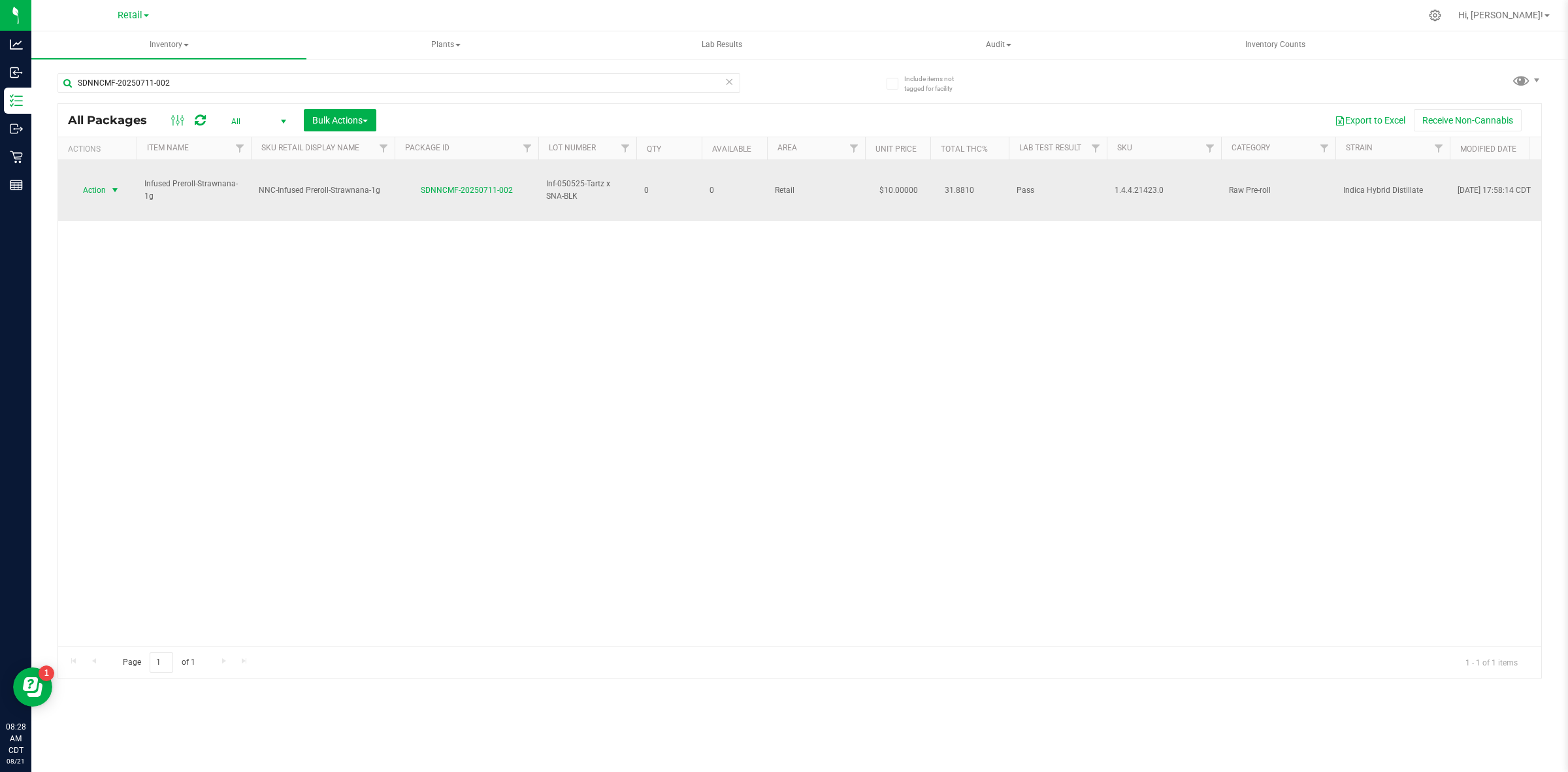
click at [109, 185] on span "select" at bounding box center [114, 190] width 10 height 10
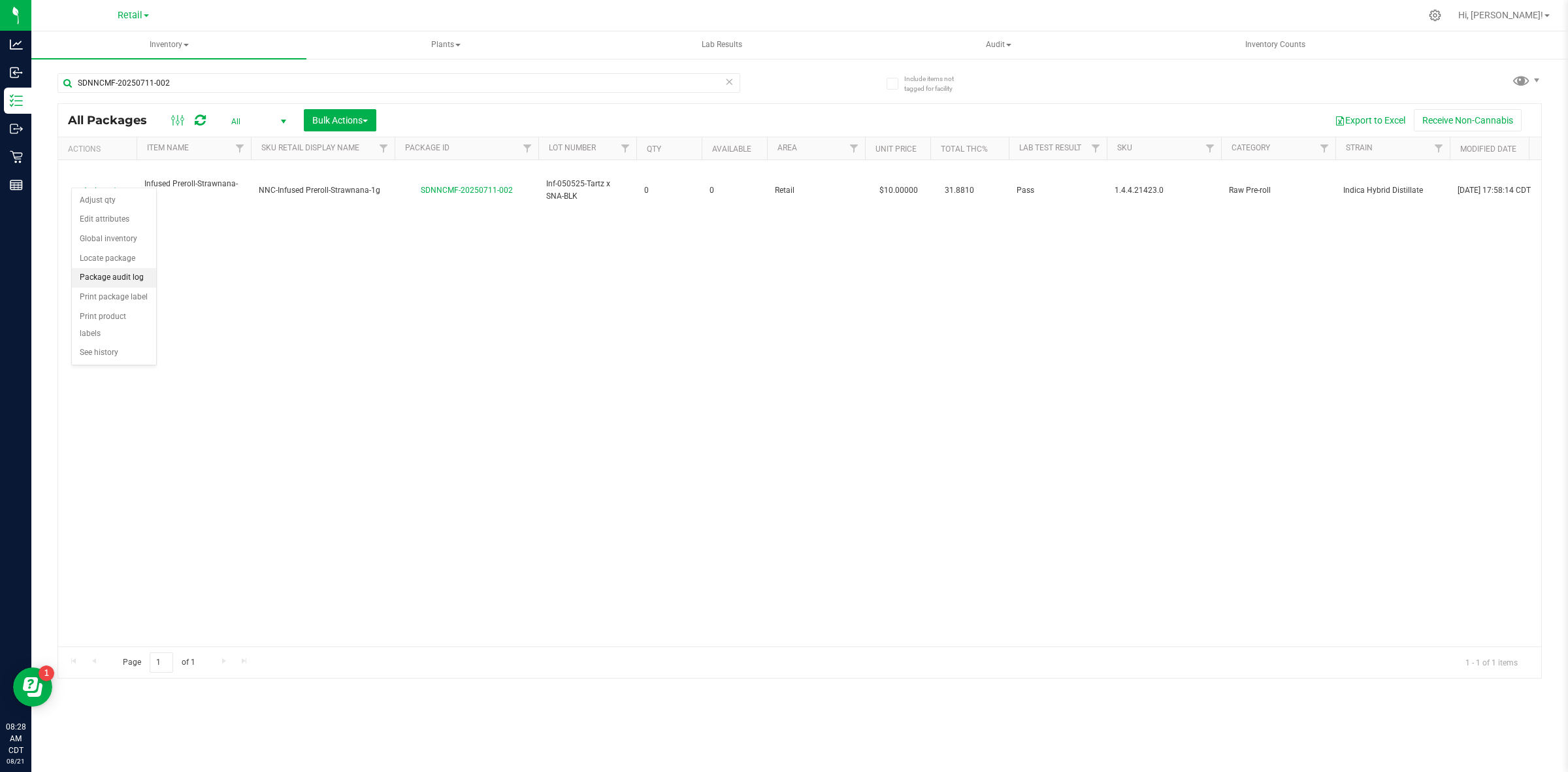
click at [122, 285] on li "Package audit log" at bounding box center [114, 277] width 84 height 20
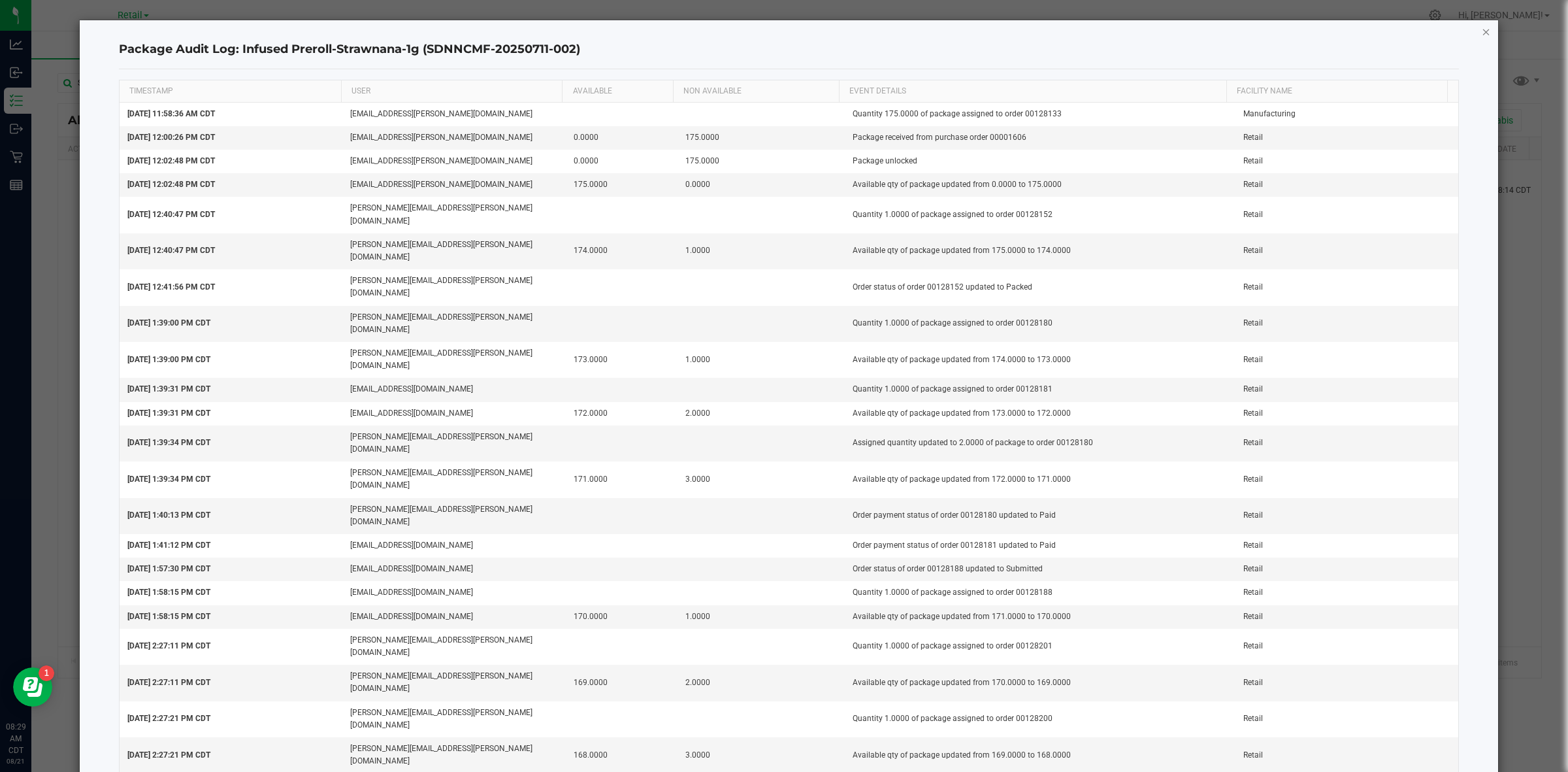
click at [1114, 26] on icon "button" at bounding box center [1487, 31] width 9 height 16
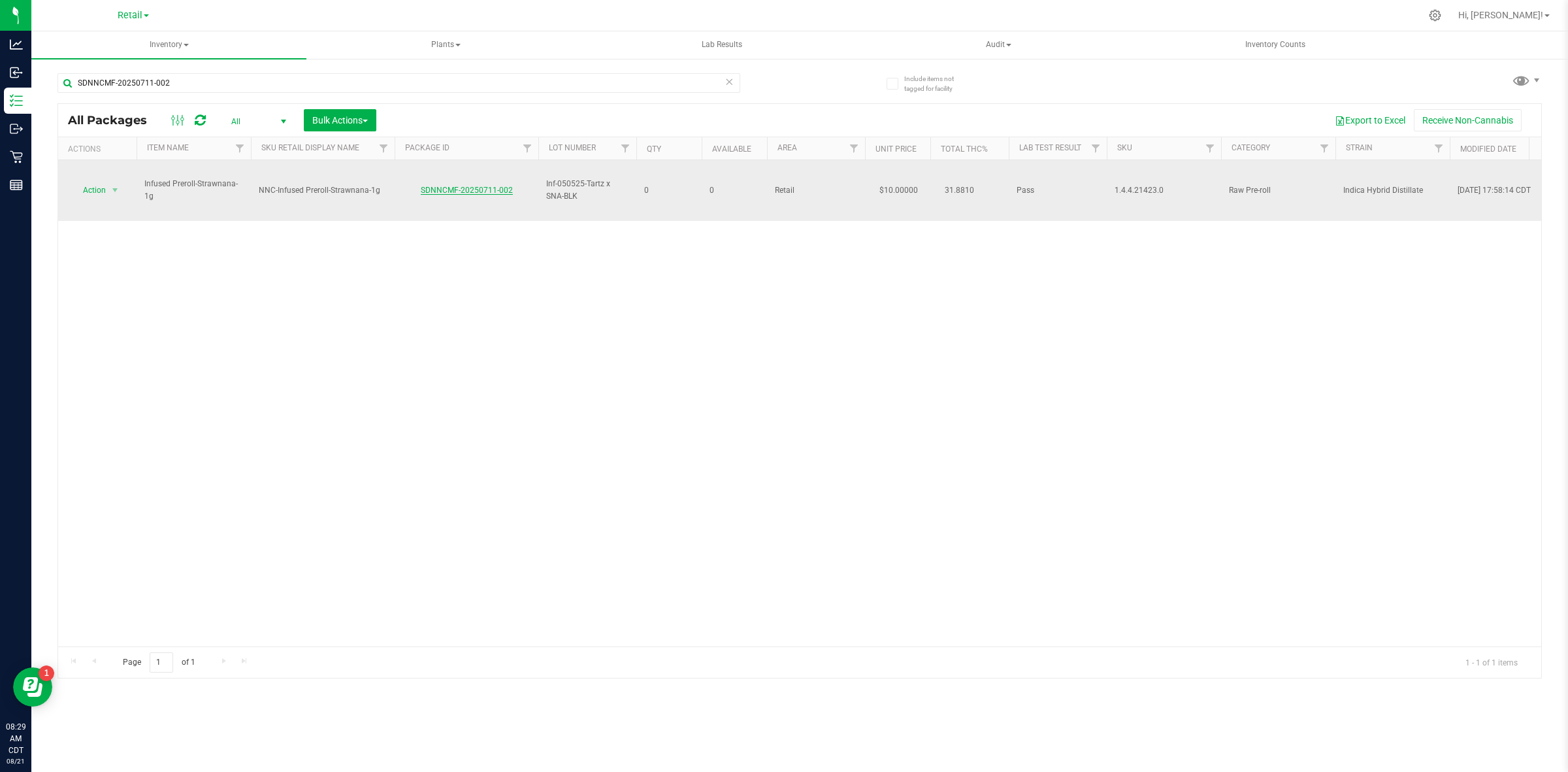
click at [472, 185] on link "SDNNCMF-20250711-002" at bounding box center [467, 190] width 92 height 9
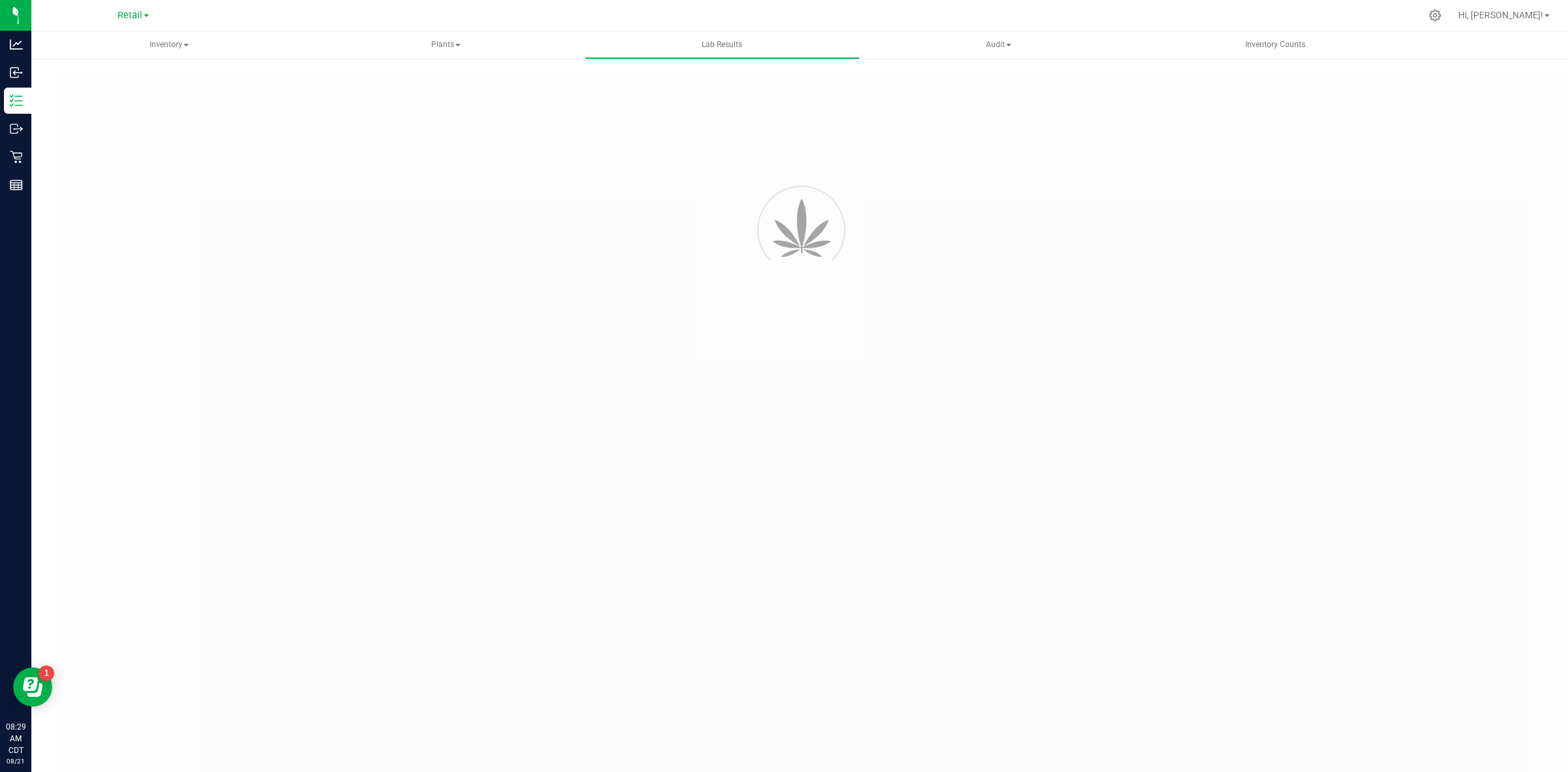
type input "SDNNCMF-20250506-008"
type input "AAGS100"
type input "SDNNCMF-20250506-008"
type input "[DATE] 10:54 AM"
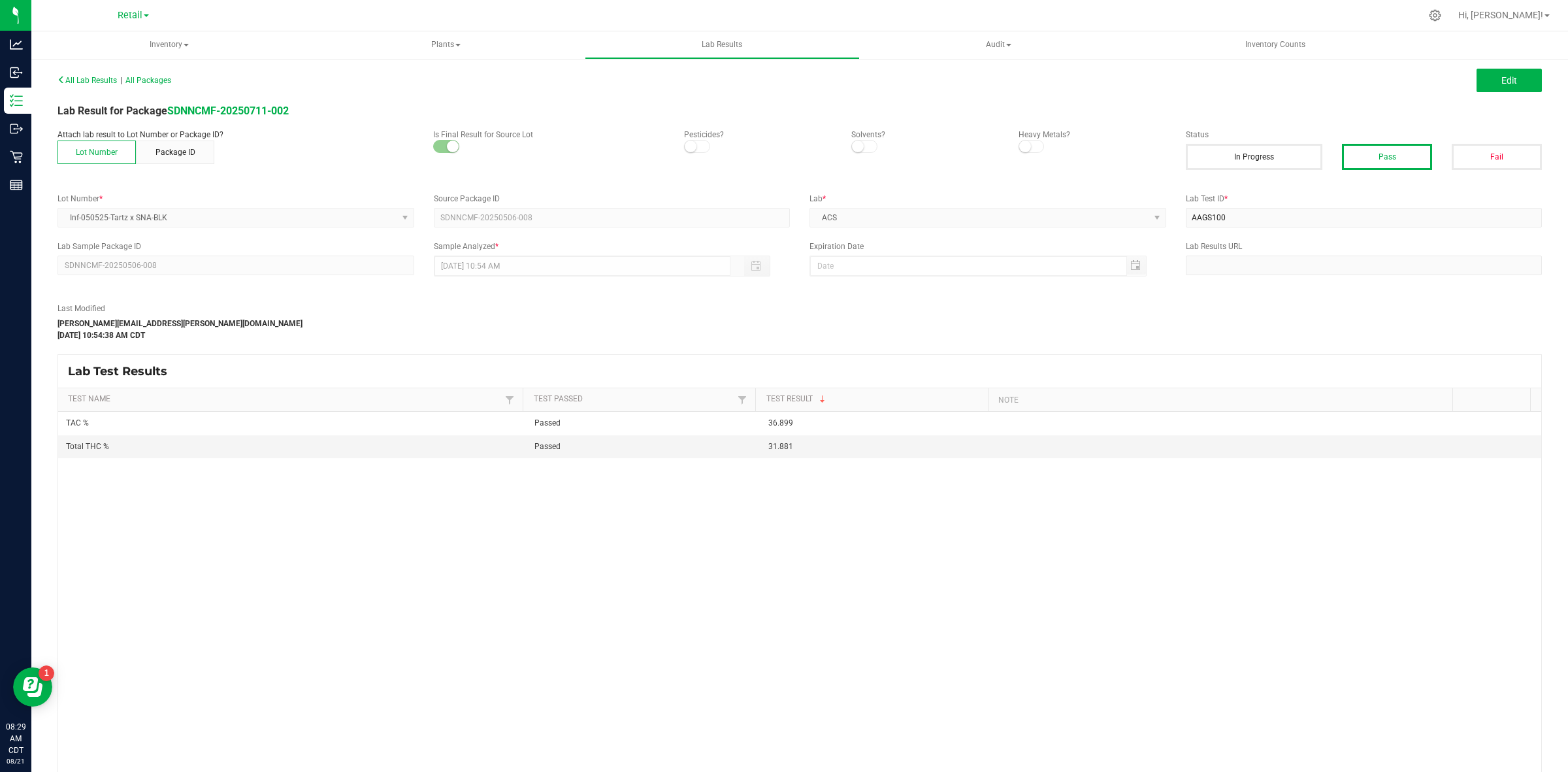
drag, startPoint x: 187, startPoint y: 266, endPoint x: 54, endPoint y: 267, distance: 133.0
click at [54, 267] on div "Lab Sample Package ID SDNNCMF-20250506-008" at bounding box center [236, 257] width 376 height 35
click at [124, 20] on span "Retail" at bounding box center [130, 15] width 25 height 12
click at [98, 57] on link "Manufacturing" at bounding box center [134, 64] width 191 height 18
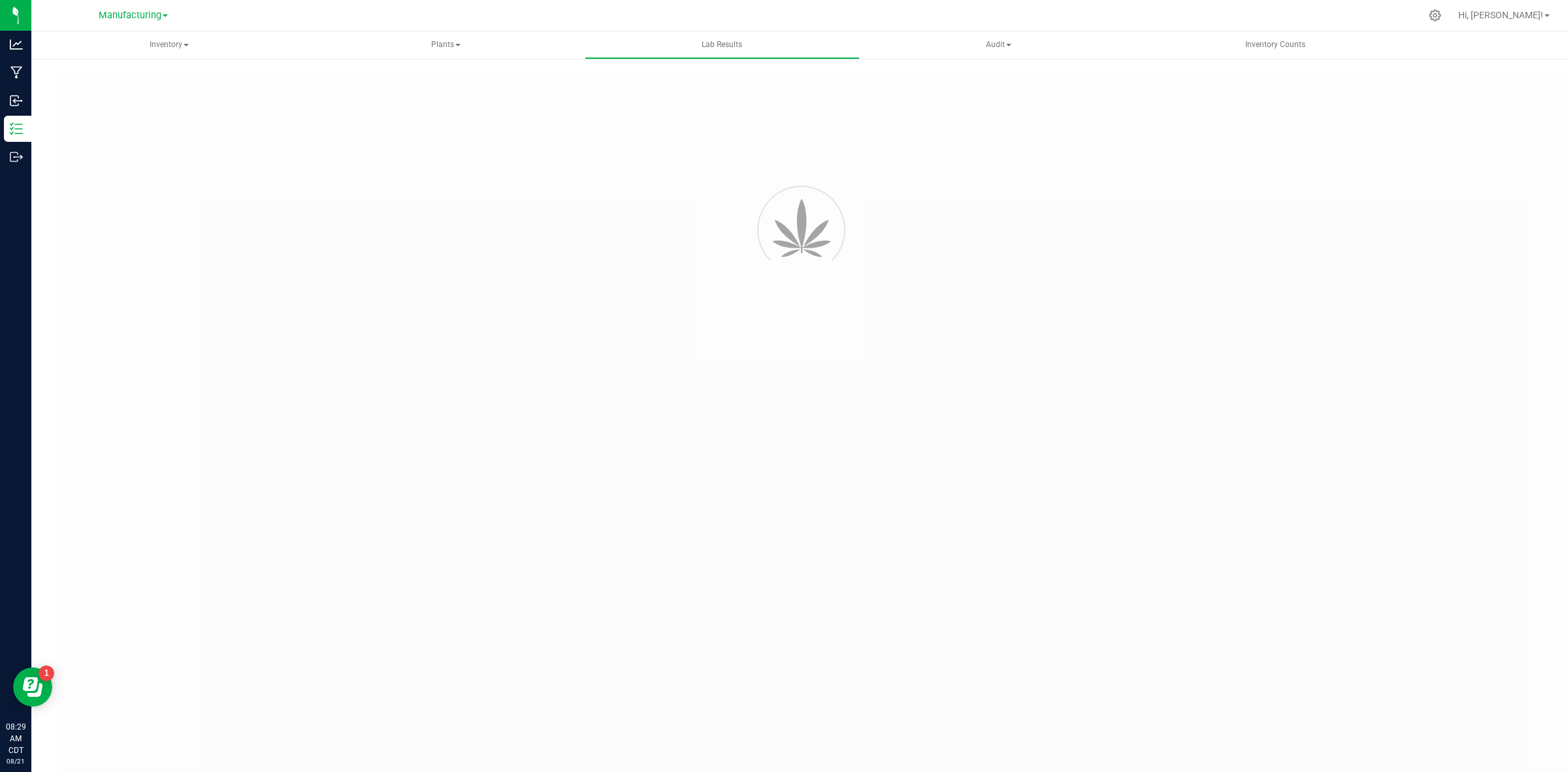
type input "SDNNCMF-20250506-008"
type input "AAGS100"
type input "SDNNCMF-20250506-008"
type input "[DATE] 10:54 AM"
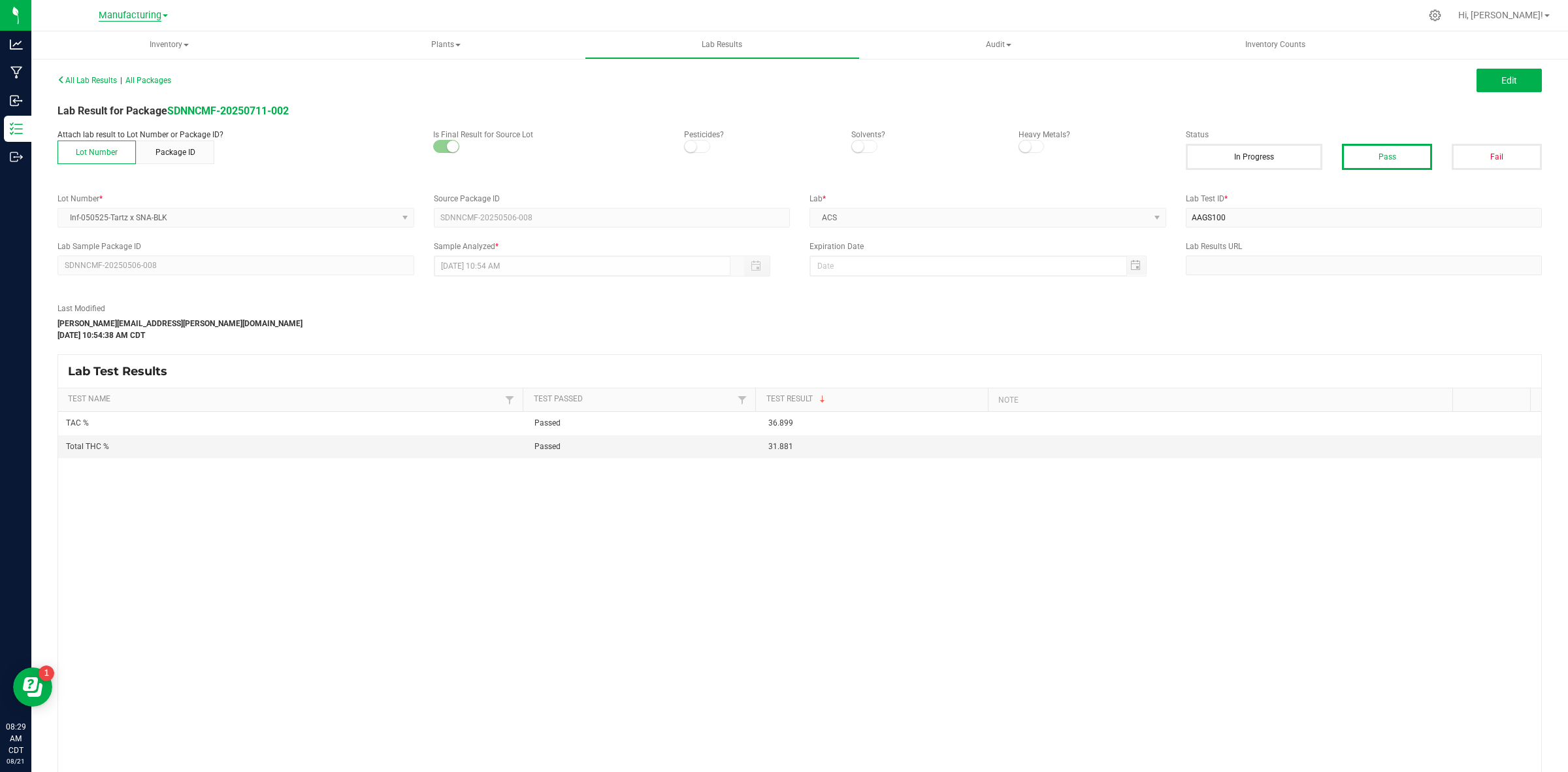
click at [116, 15] on span "Manufacturing" at bounding box center [129, 15] width 63 height 12
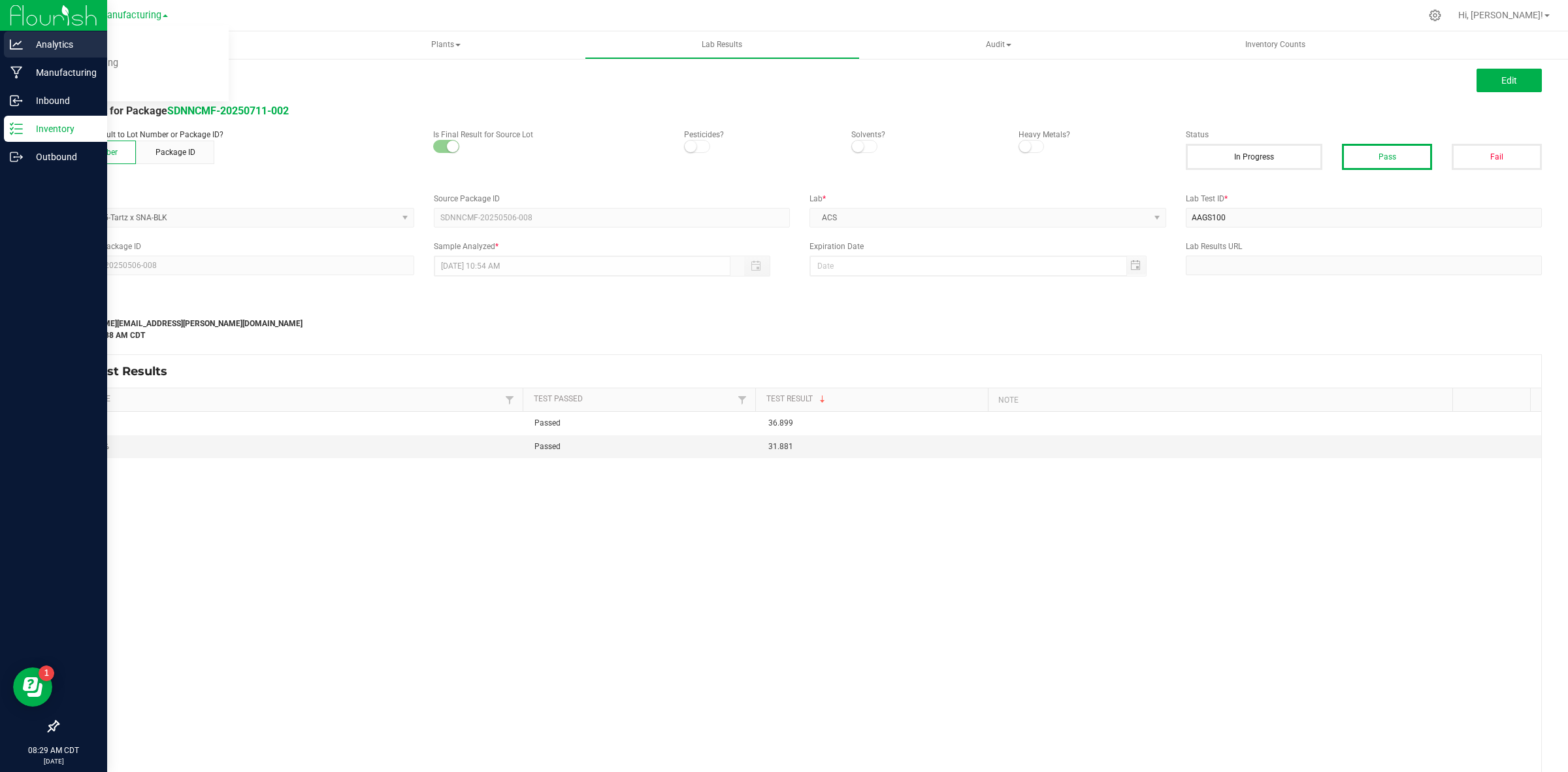
click at [30, 40] on p "Analytics" at bounding box center [62, 44] width 79 height 16
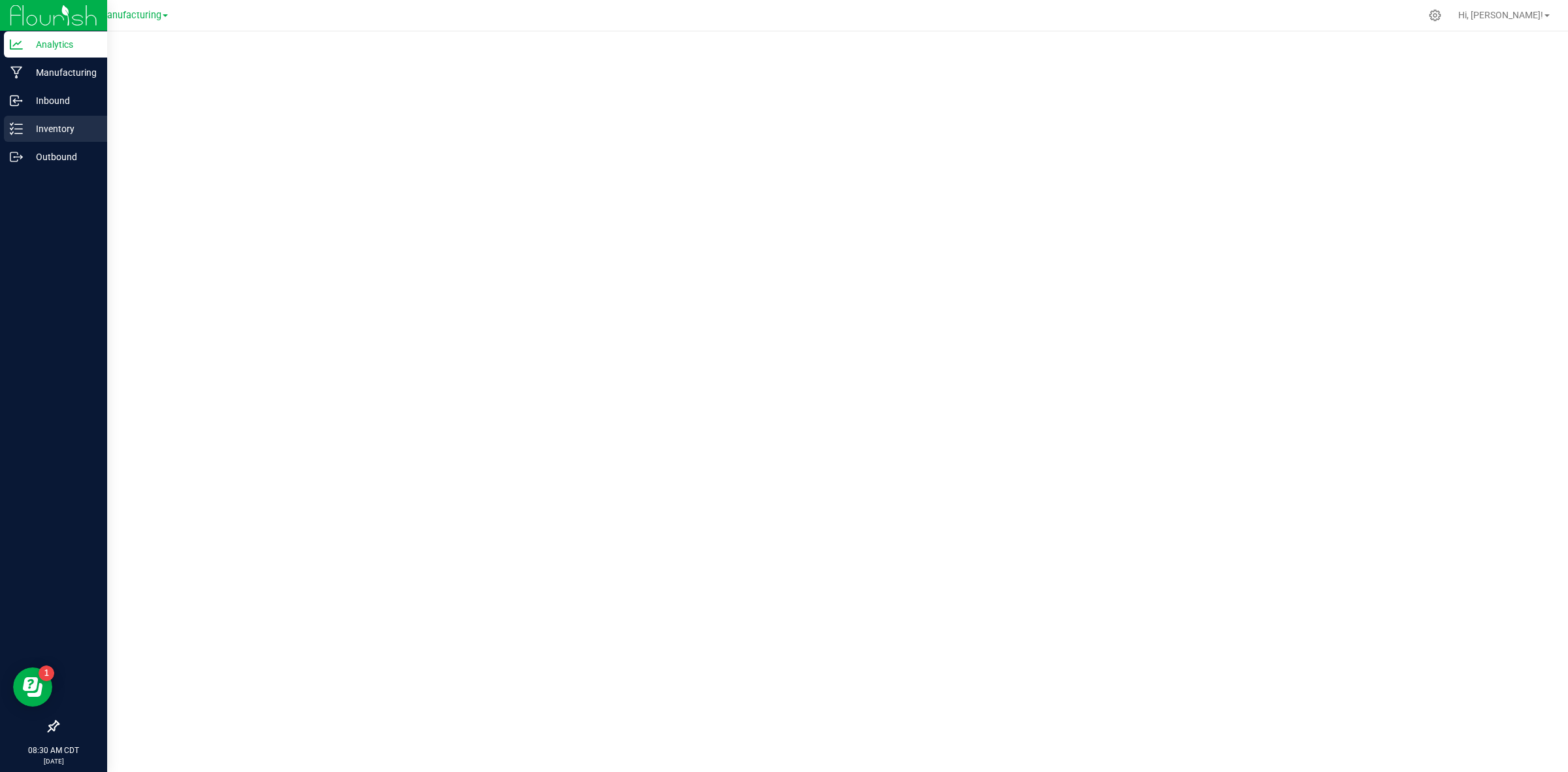
click at [33, 128] on p "Inventory" at bounding box center [62, 128] width 79 height 16
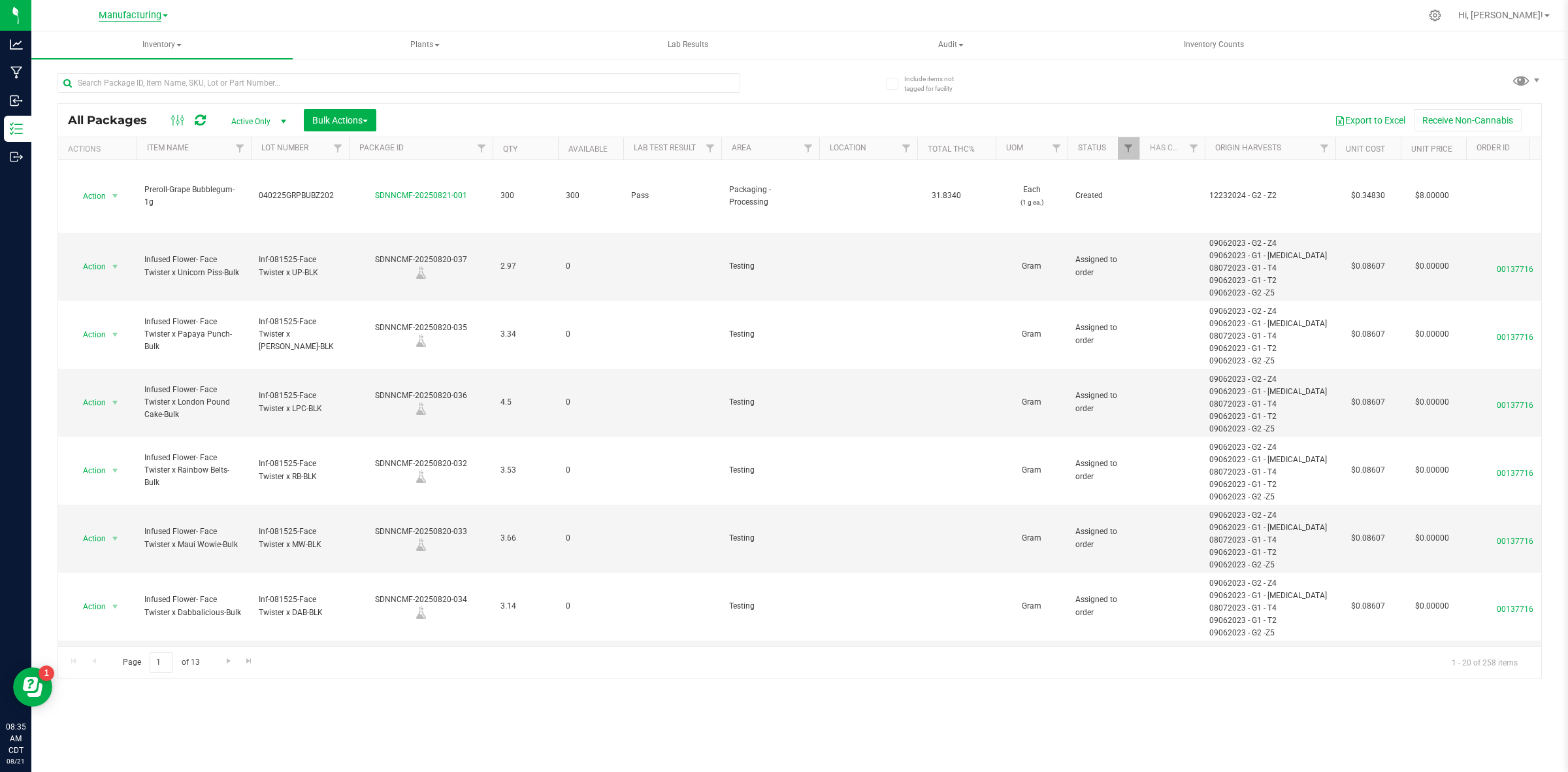
click at [126, 14] on span "Manufacturing" at bounding box center [129, 15] width 63 height 12
click at [105, 76] on link "Retail" at bounding box center [134, 80] width 191 height 18
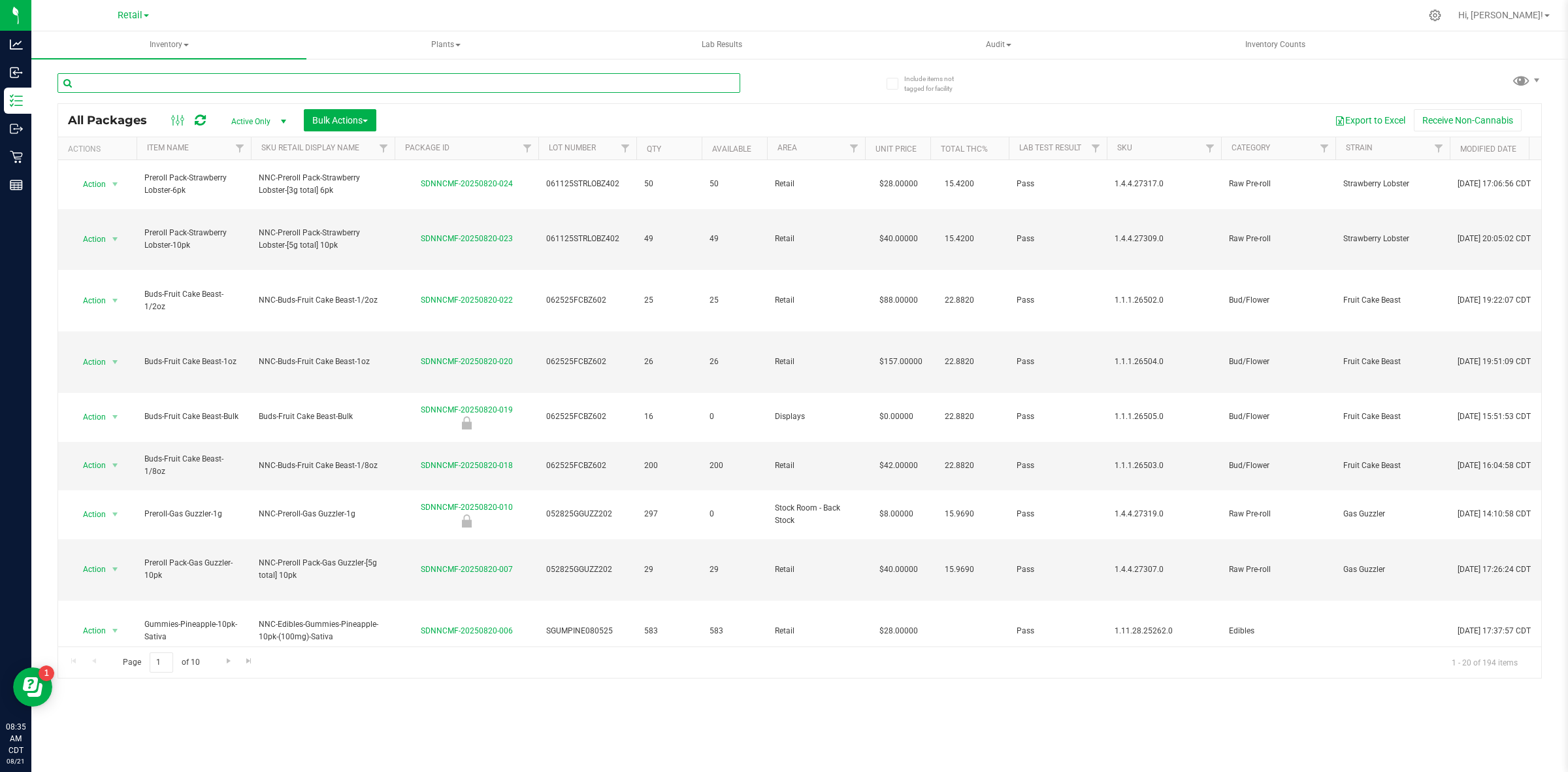
click at [260, 83] on input "text" at bounding box center [399, 82] width 683 height 20
type input "i"
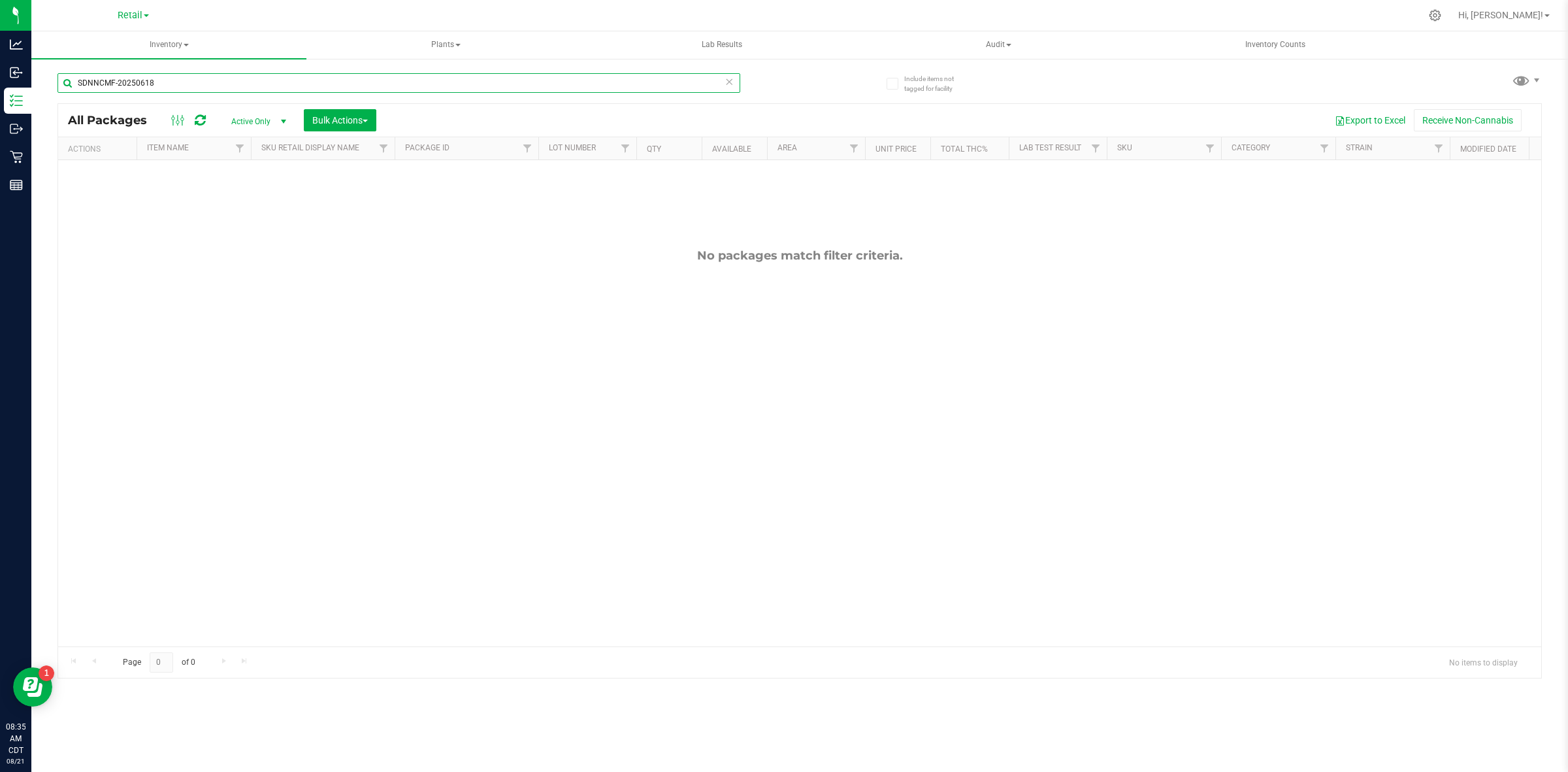
type input "SDNNCMF-20250618"
